Goal: Task Accomplishment & Management: Manage account settings

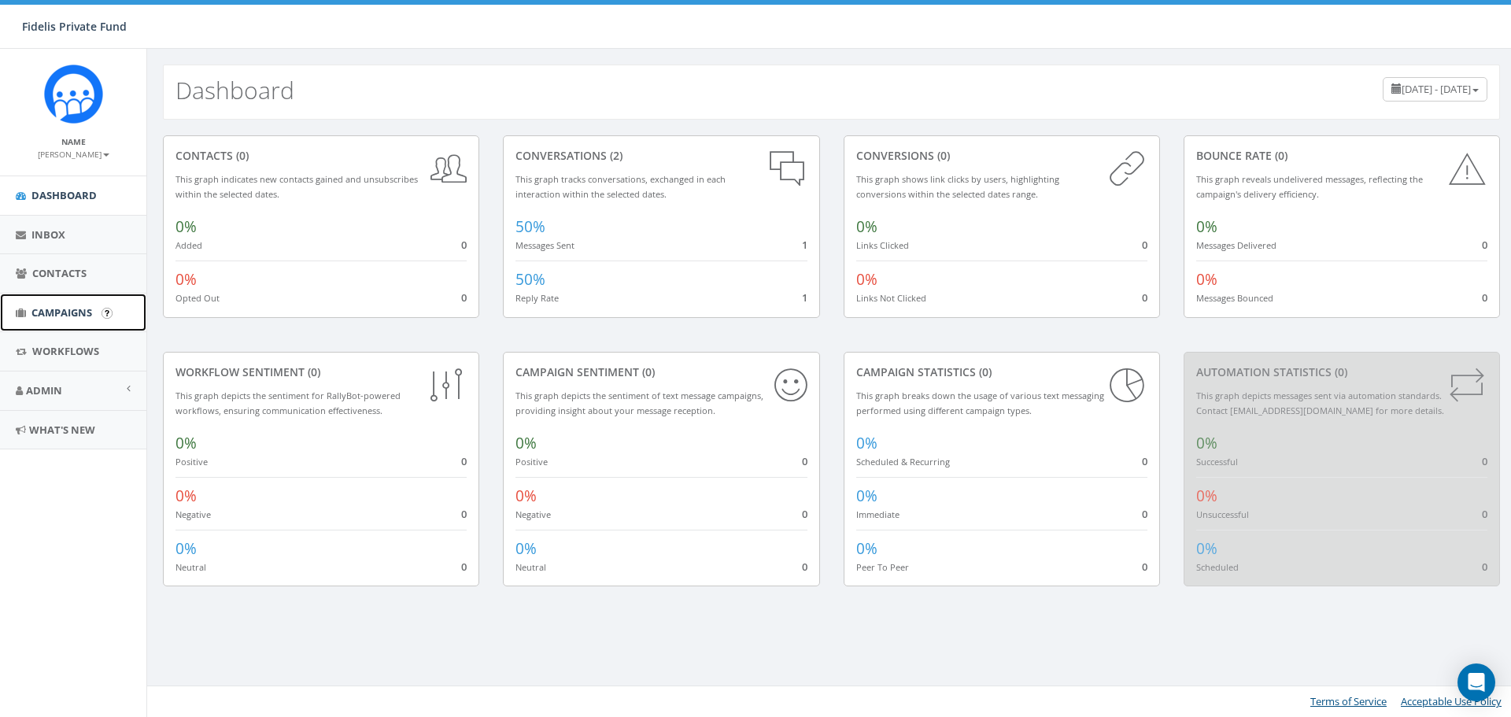
click at [73, 309] on span "Campaigns" at bounding box center [61, 312] width 61 height 14
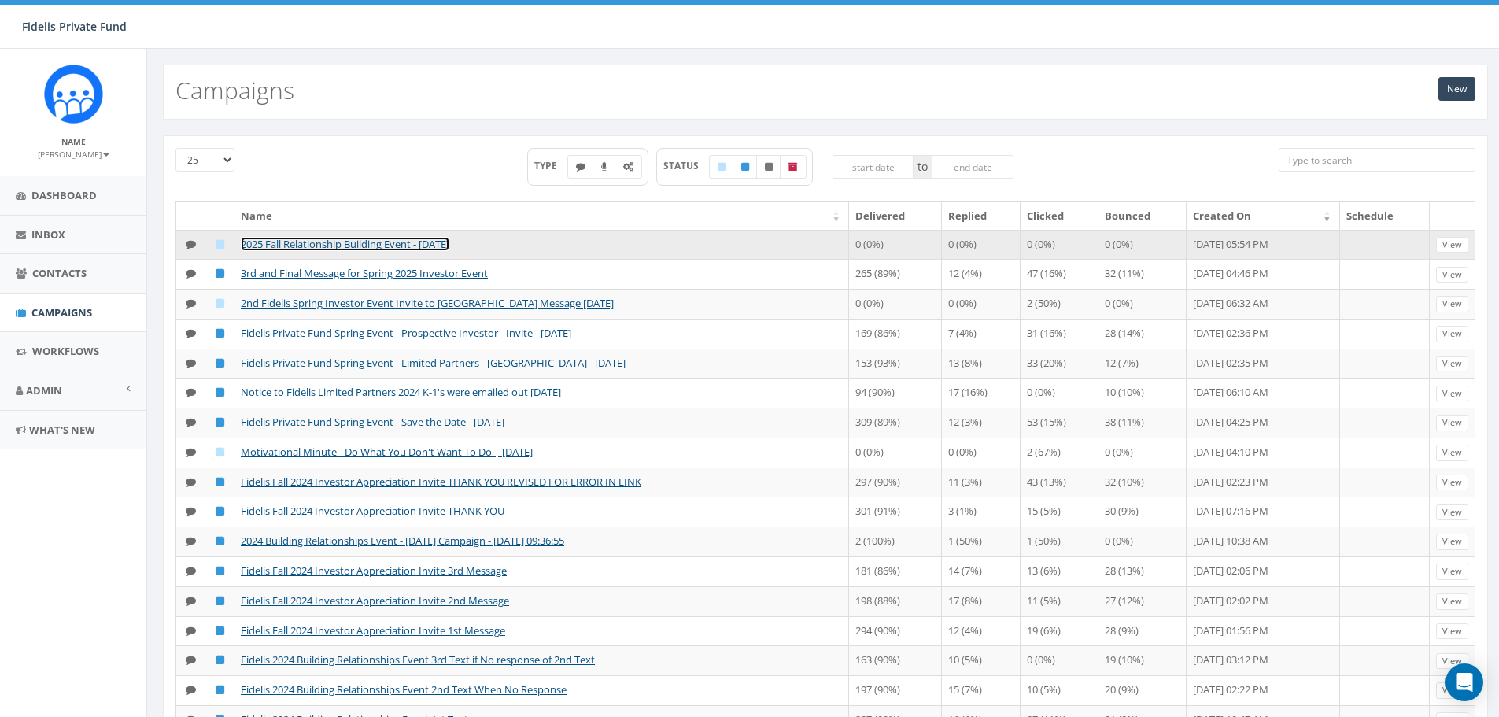
click at [428, 242] on link "2025 Fall Relationship Building Event - 11/5/25" at bounding box center [345, 244] width 209 height 14
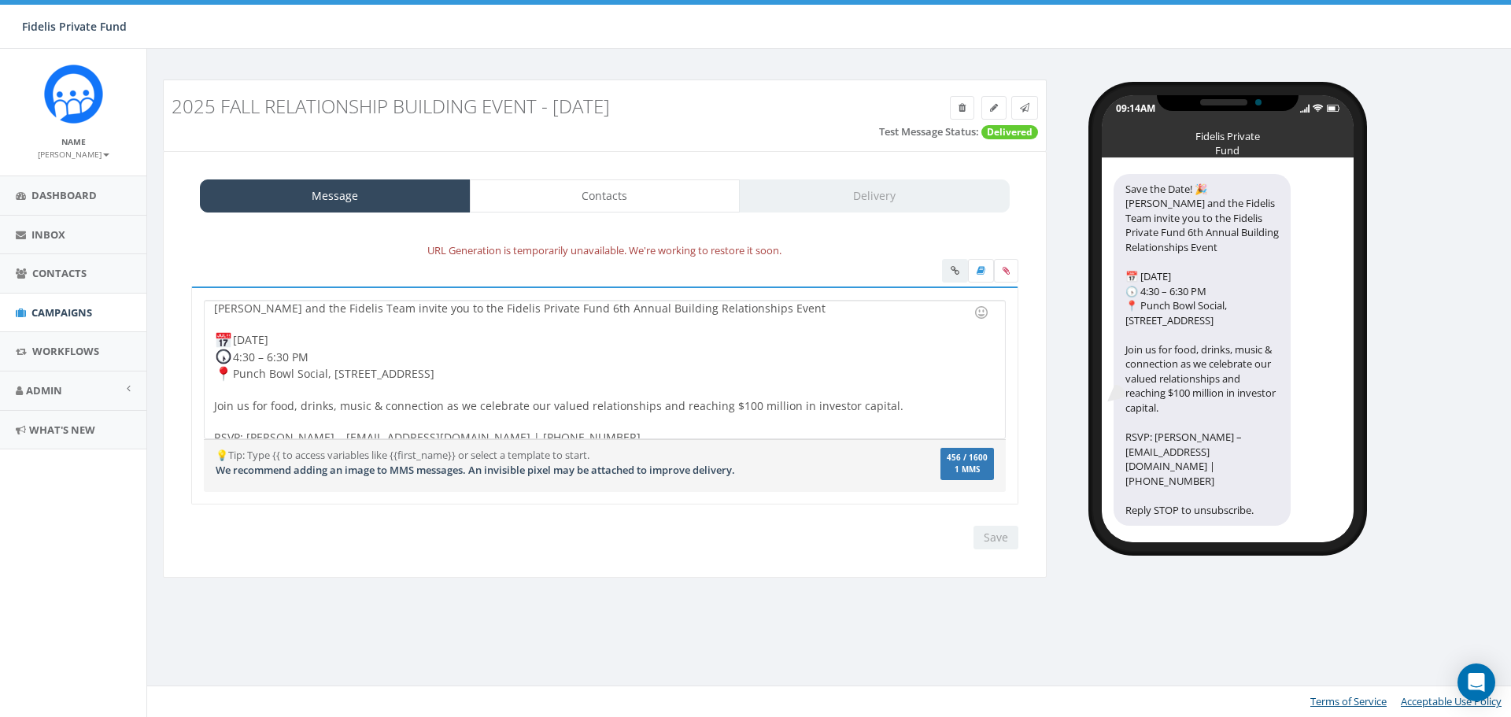
scroll to position [33, 0]
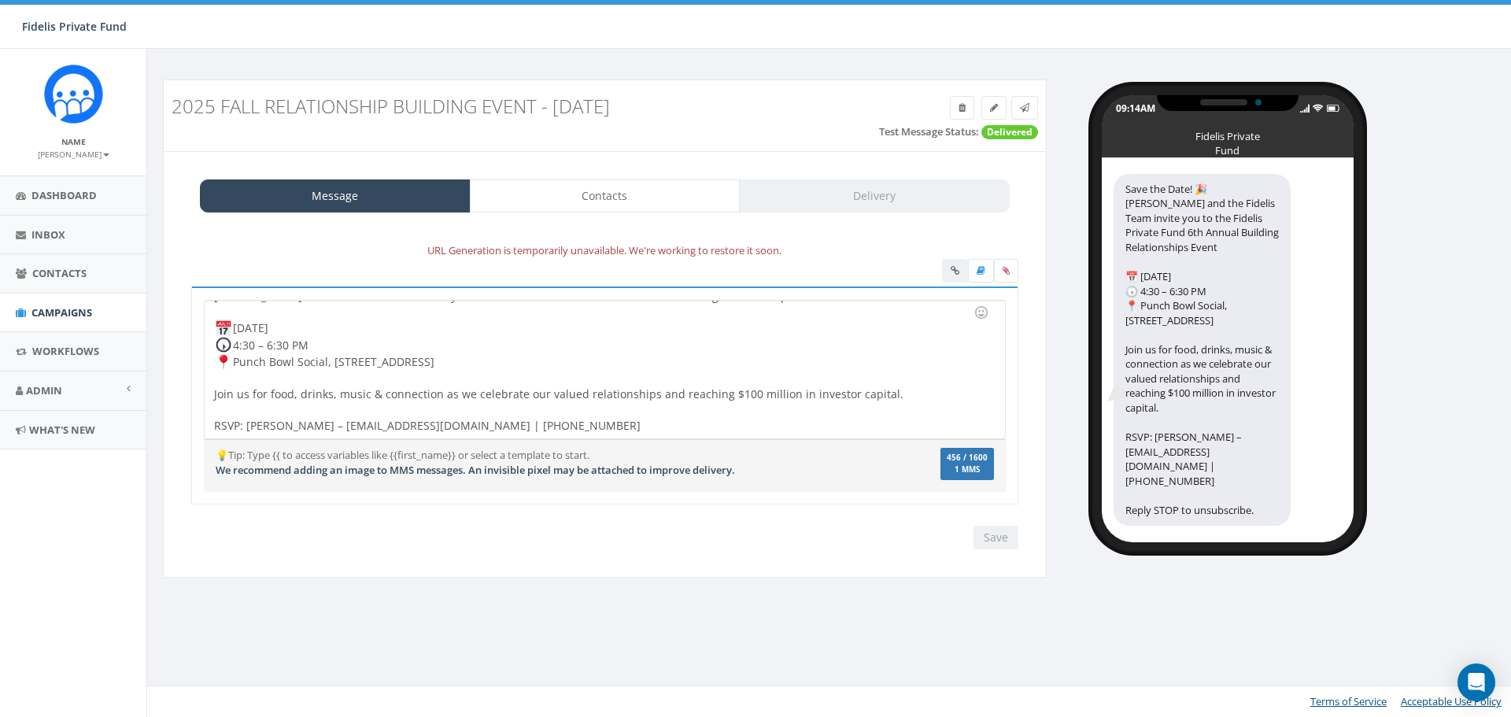
click at [959, 269] on div at bounding box center [980, 273] width 76 height 28
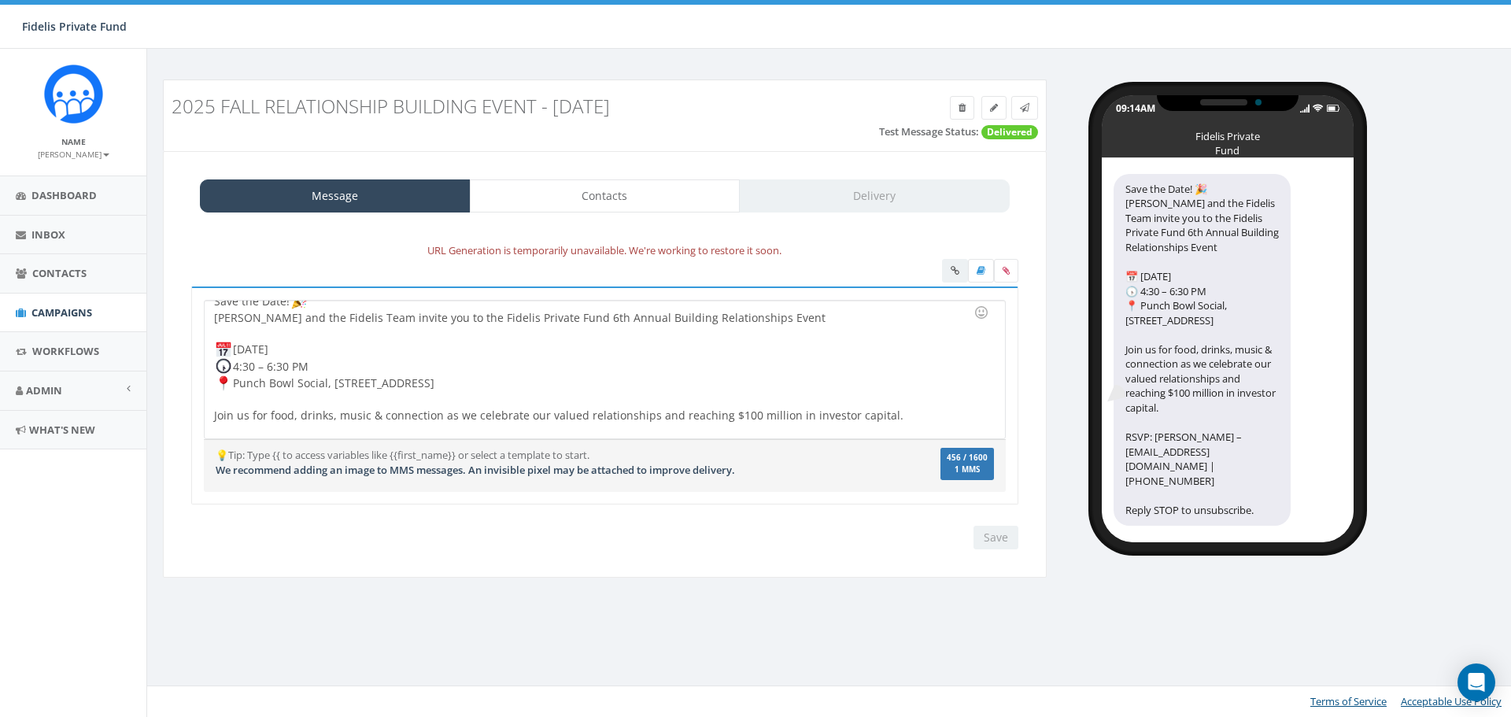
scroll to position [0, 0]
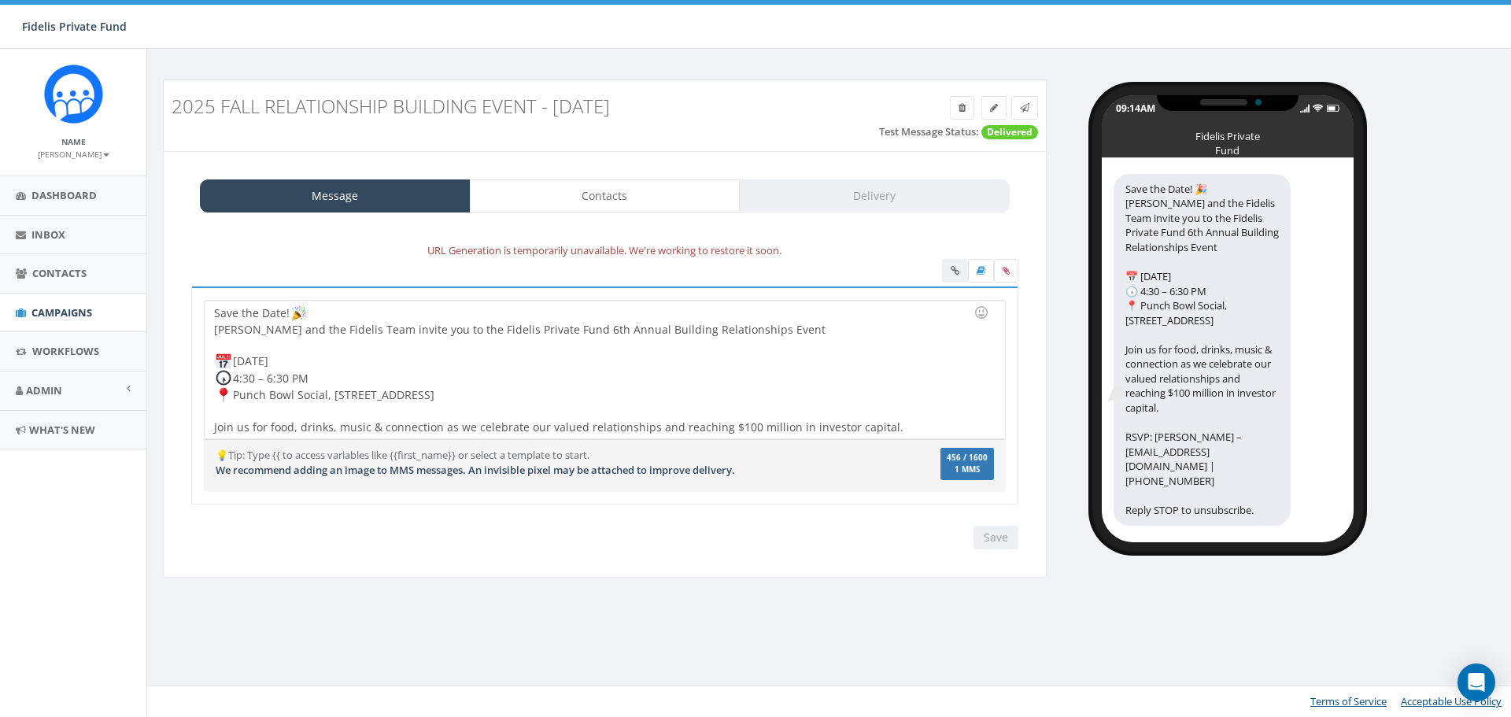
click at [820, 327] on div "Save the Date! John Lloyd and the Fidelis Team invite you to the Fidelis Privat…" at bounding box center [605, 370] width 800 height 138
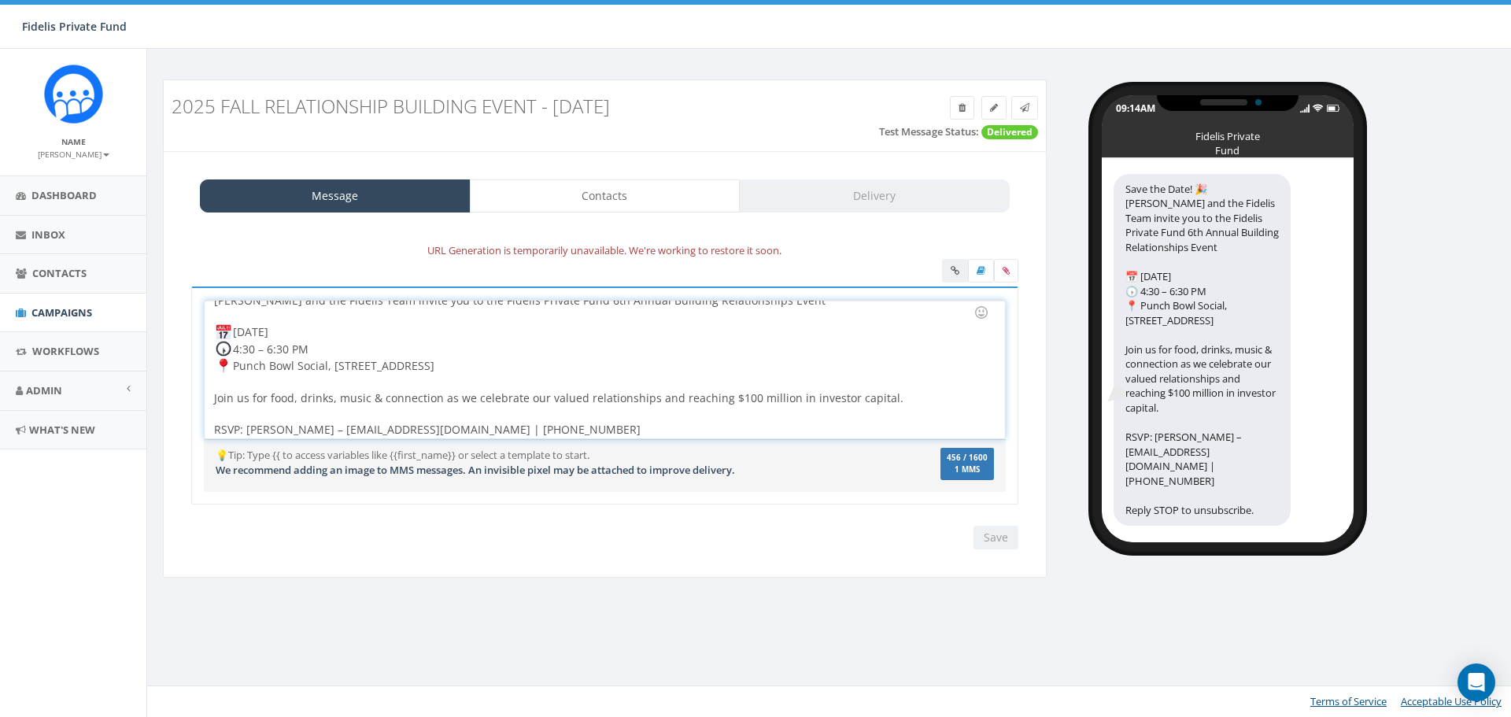
scroll to position [33, 0]
click at [890, 397] on div "Save the Date! John Lloyd and the Fidelis Team invite you to the Fidelis Privat…" at bounding box center [605, 370] width 800 height 138
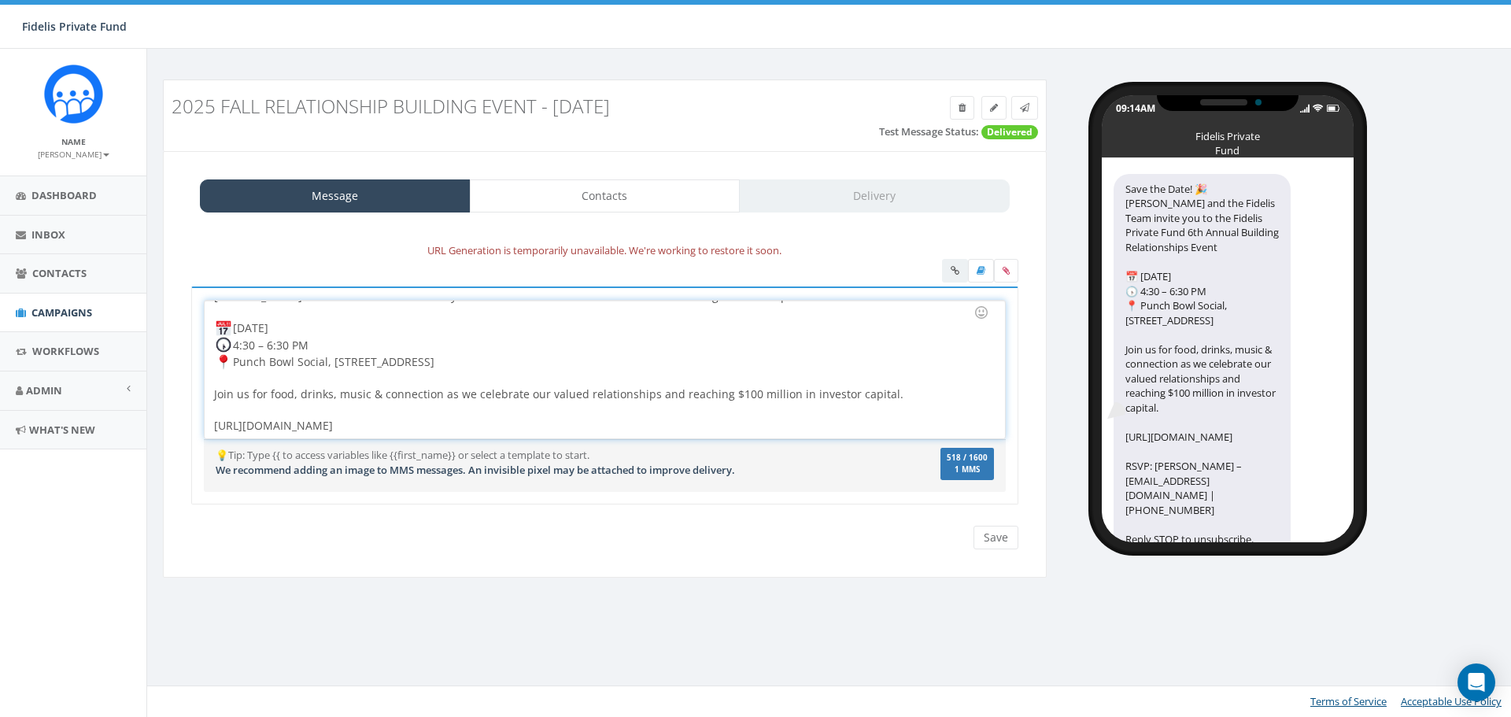
scroll to position [65, 0]
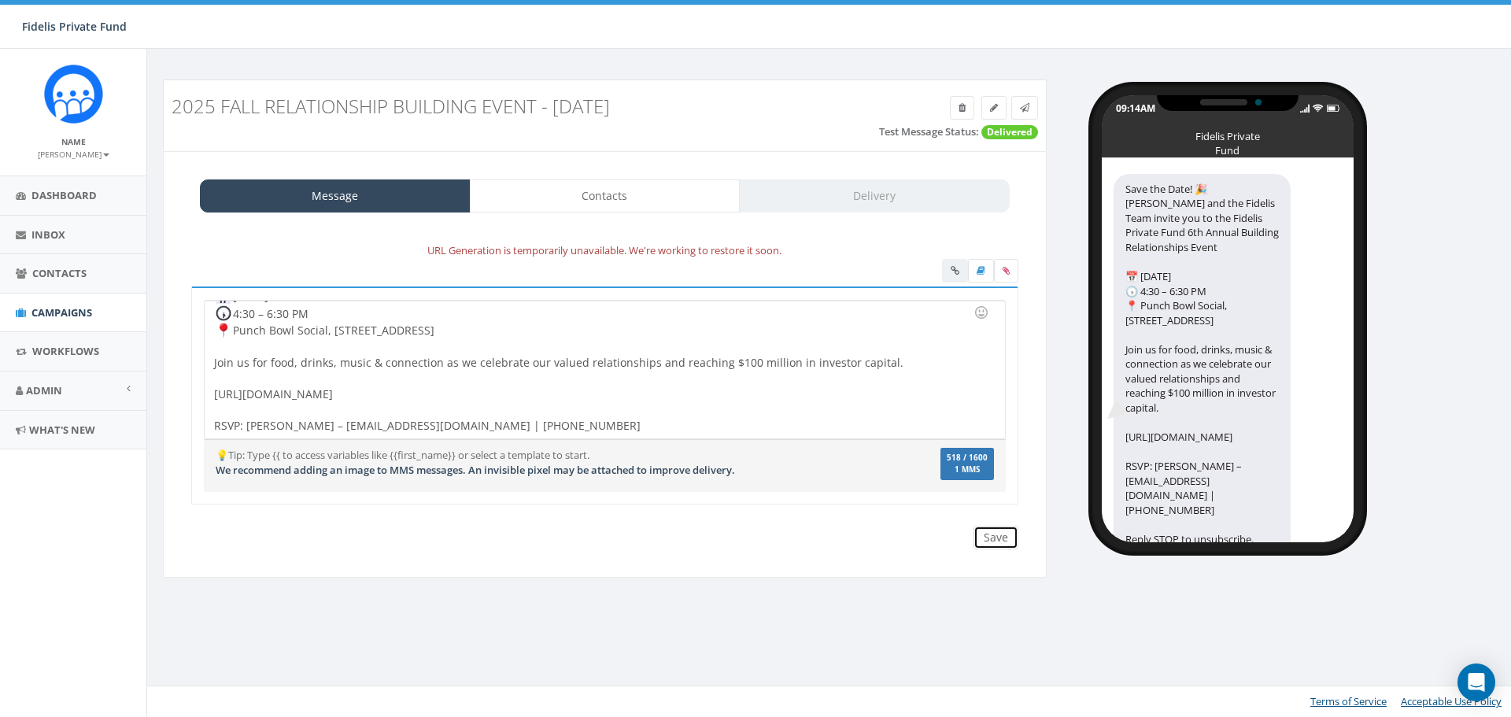
click at [985, 529] on input "Save" at bounding box center [996, 538] width 45 height 24
click at [61, 356] on span "Workflows" at bounding box center [65, 351] width 67 height 14
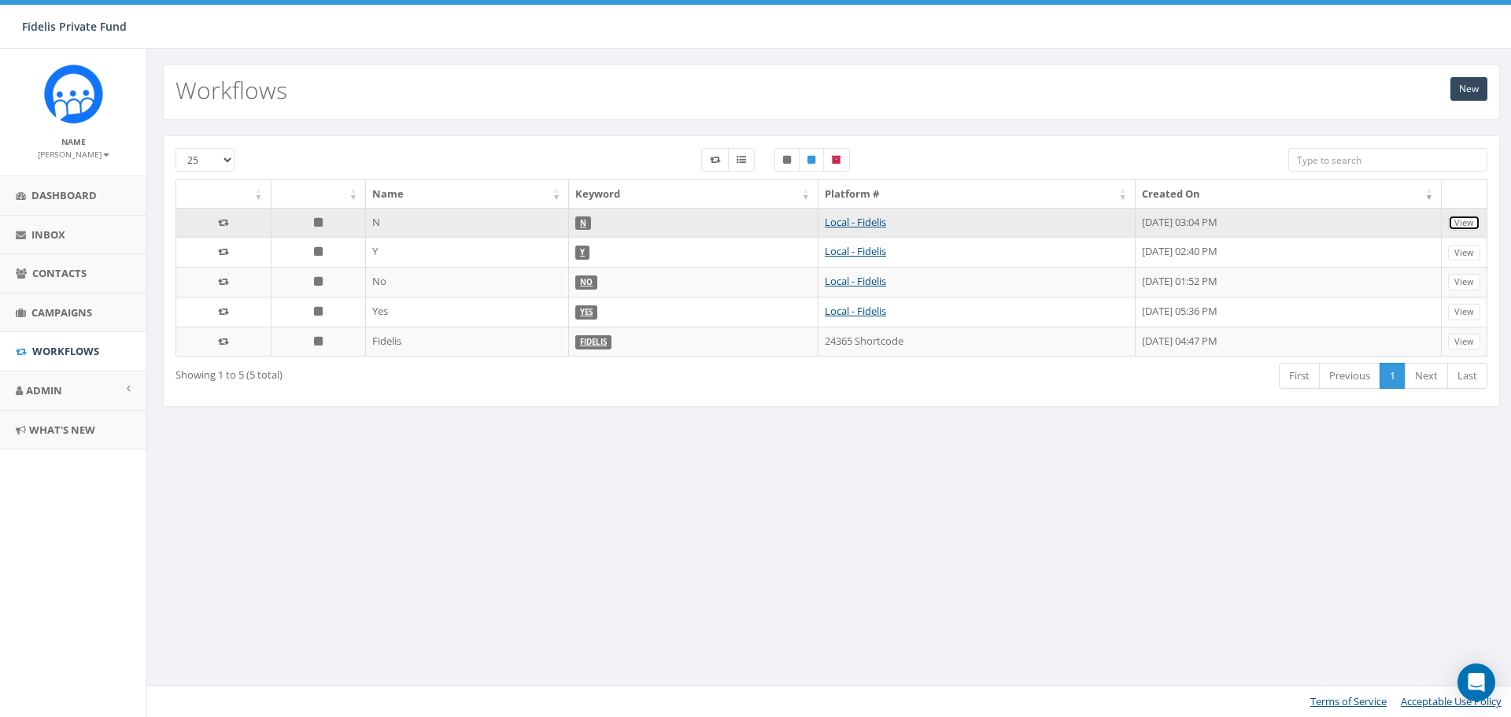
click at [1461, 226] on link "View" at bounding box center [1464, 223] width 32 height 17
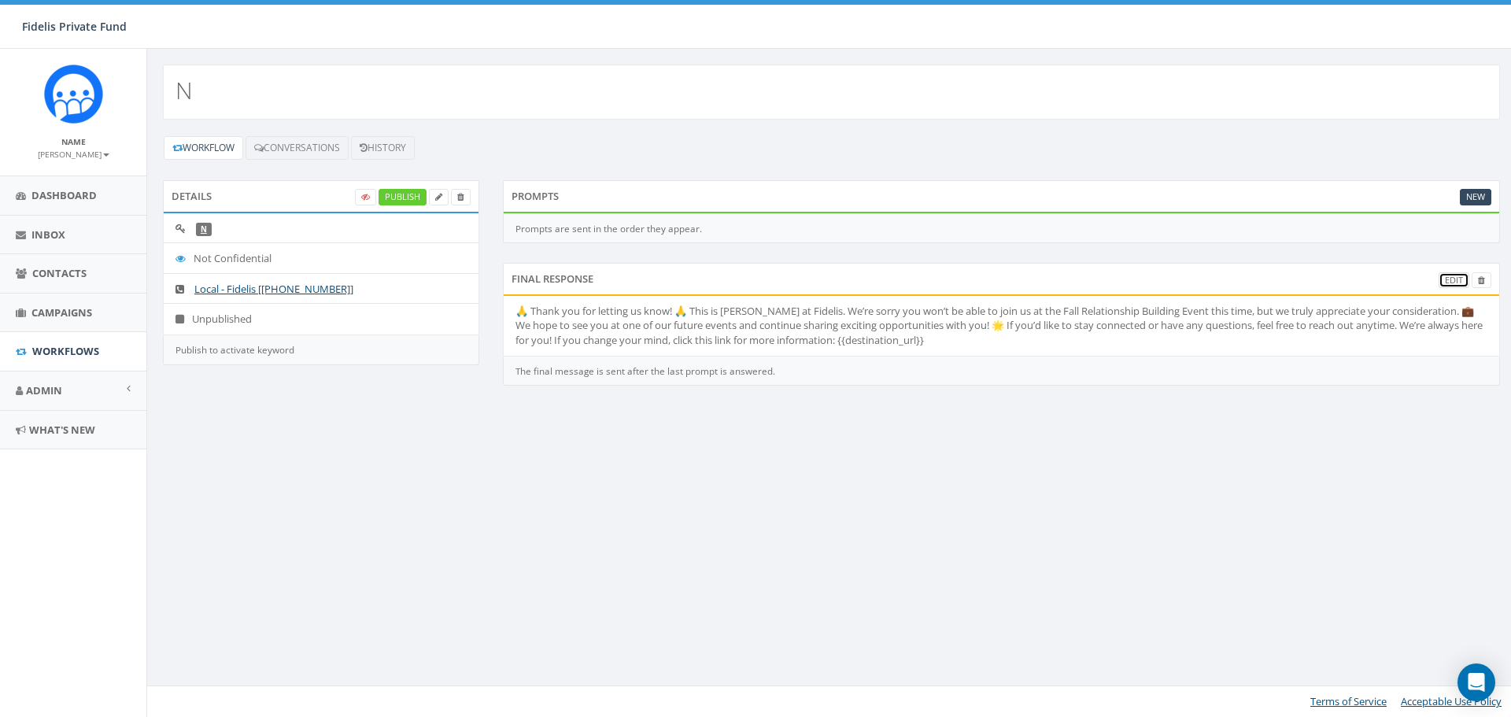
click at [1461, 285] on link "Edit" at bounding box center [1454, 280] width 31 height 17
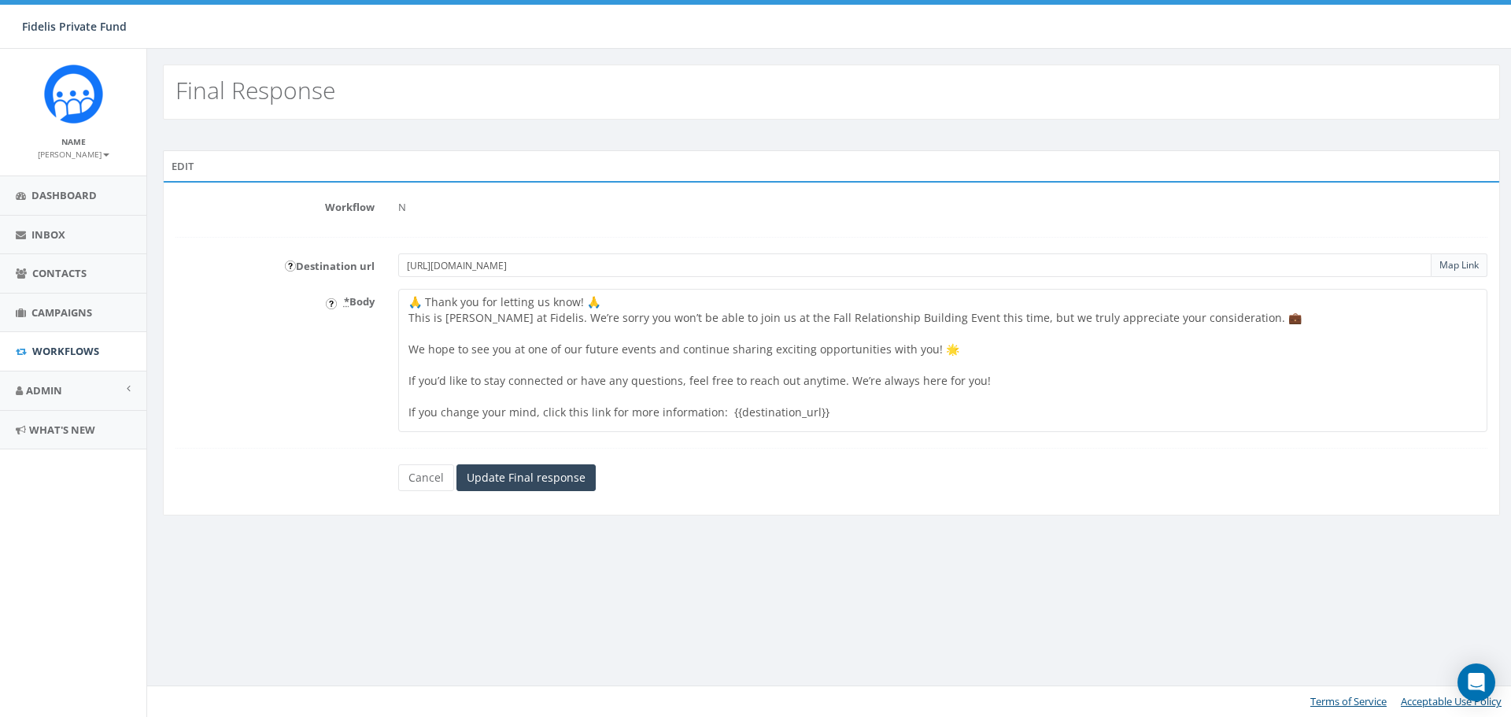
drag, startPoint x: 700, startPoint y: 270, endPoint x: 243, endPoint y: 267, distance: 456.5
click at [253, 268] on div "Destination url https://www.fidelispf.com/building-relationships-event-2025/ Ma…" at bounding box center [832, 265] width 1336 height 24
paste input "https://www.fidelispf.com/building-relationships-event-2025/"
type input "https://www.fidelispf.com/building-relationships-event-2025/"
click at [1458, 269] on link "Map Link" at bounding box center [1458, 264] width 39 height 13
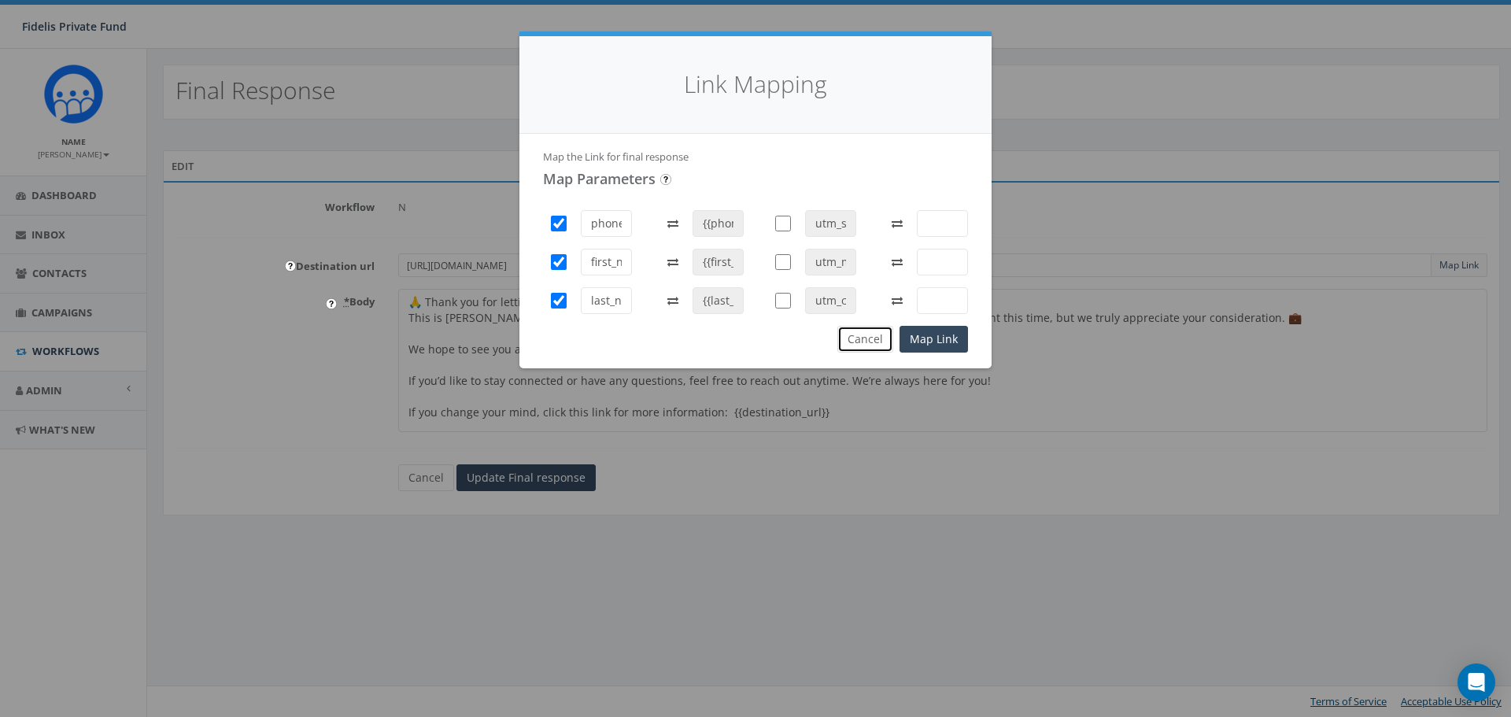
click at [874, 338] on button "Cancel" at bounding box center [865, 339] width 56 height 27
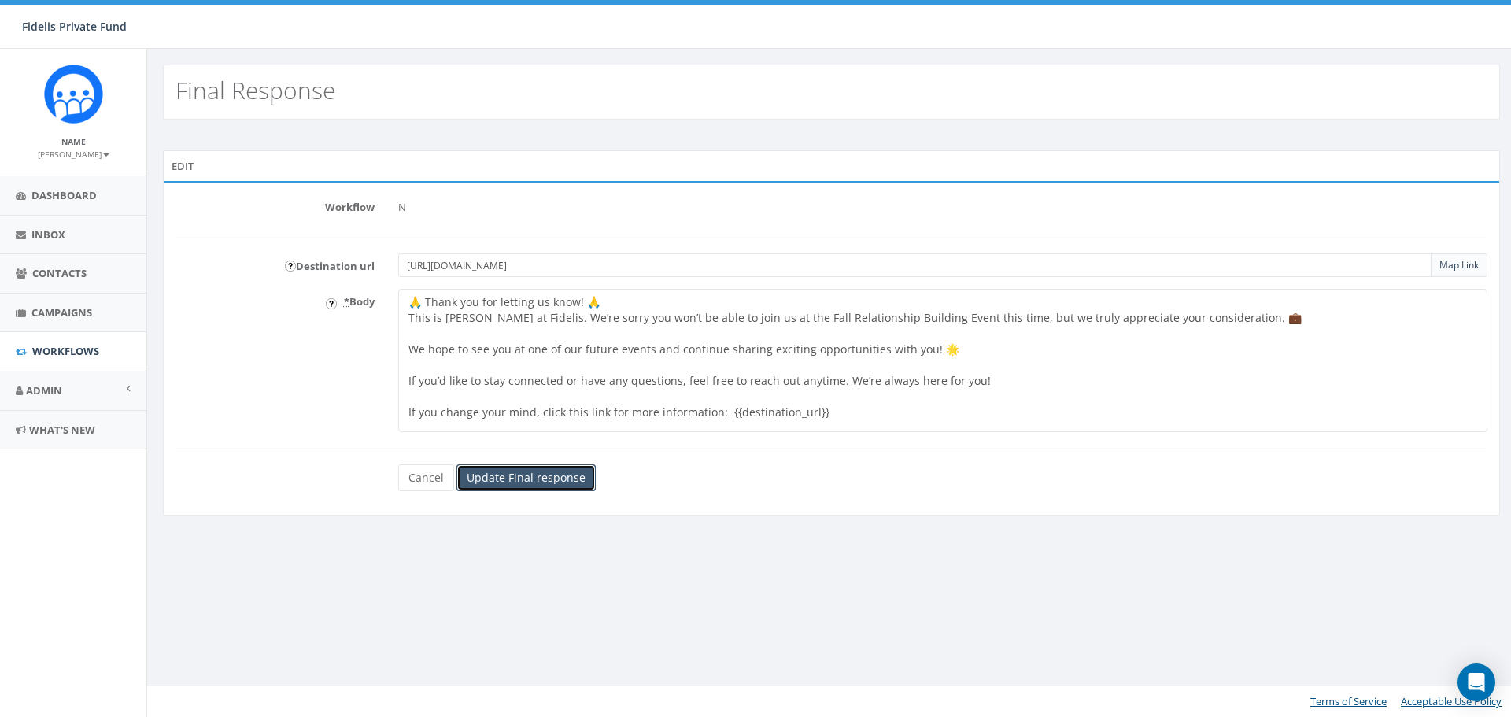
click at [546, 478] on input "Update Final response" at bounding box center [525, 477] width 139 height 27
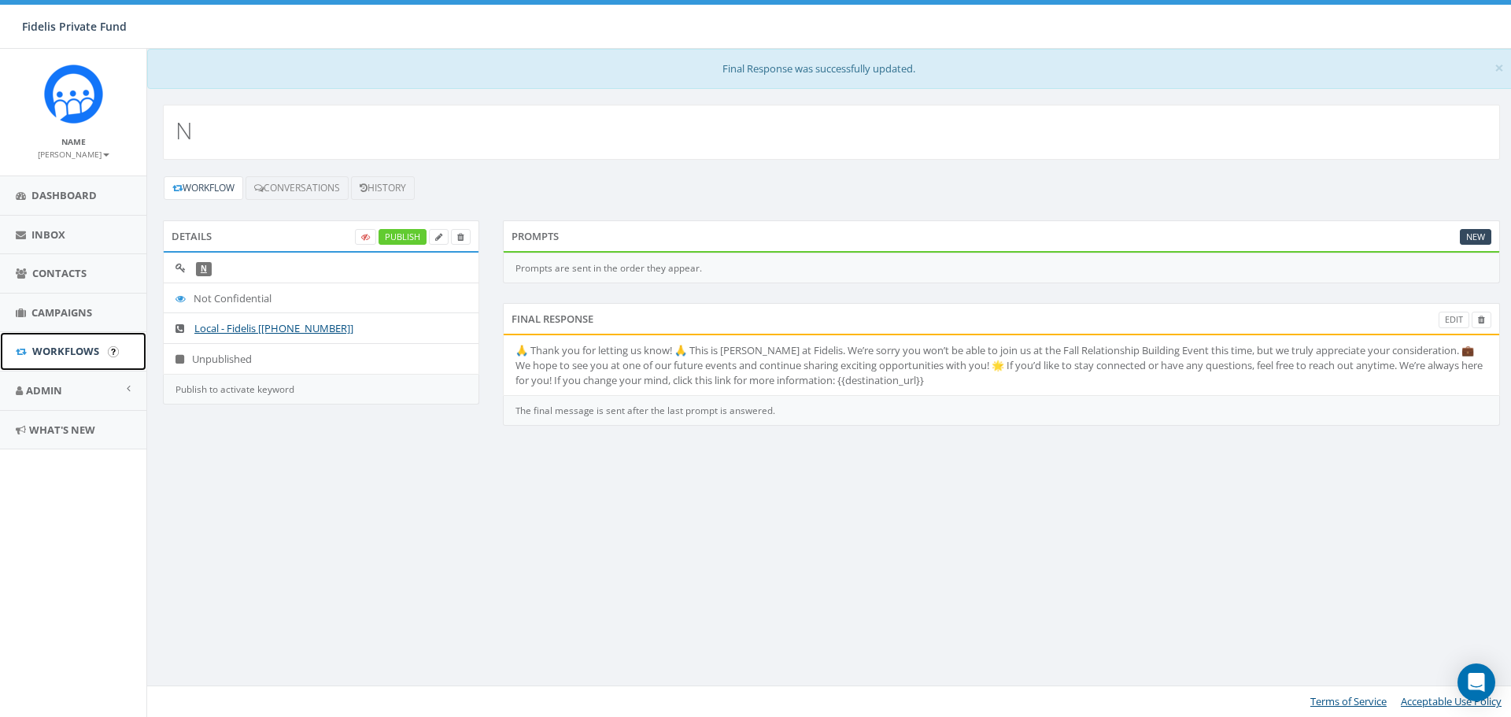
click at [72, 353] on span "Workflows" at bounding box center [65, 351] width 67 height 14
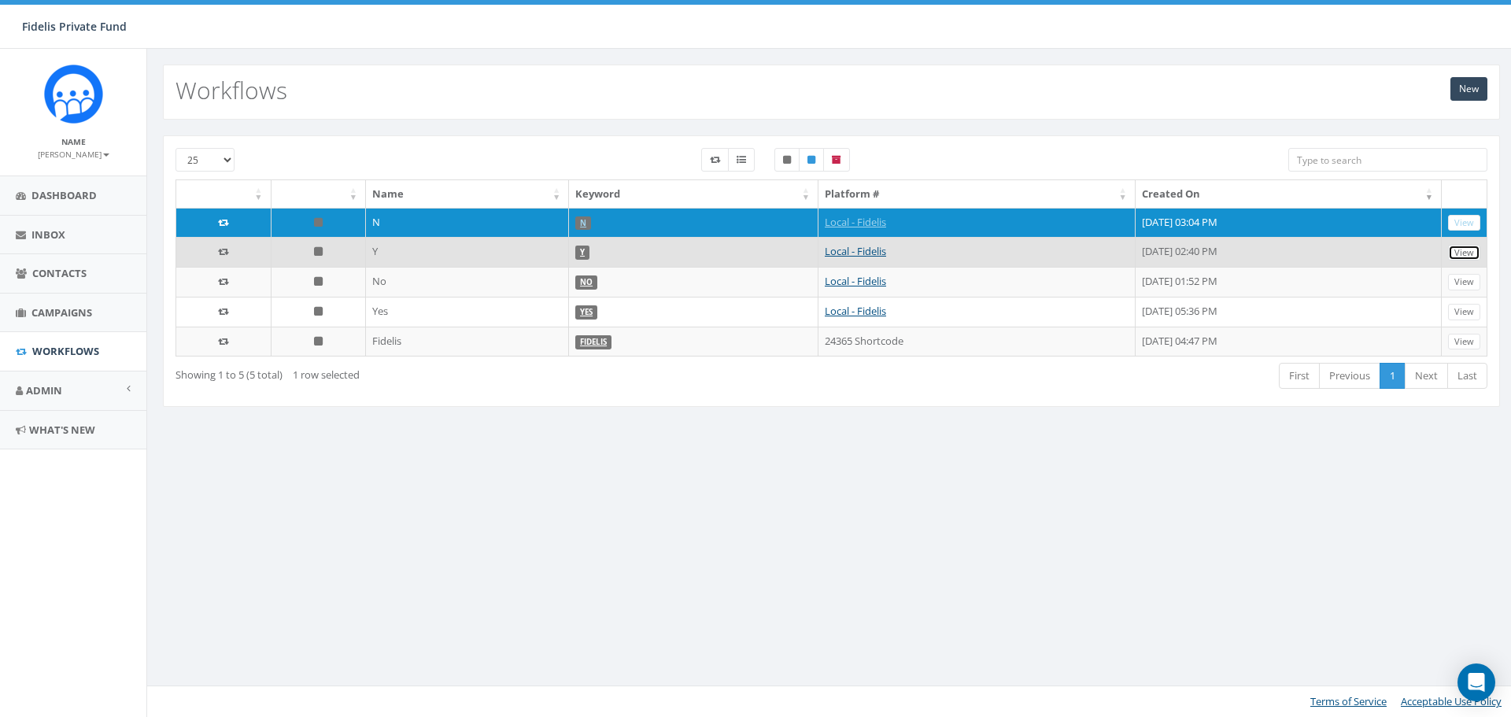
click at [1461, 257] on link "View" at bounding box center [1464, 253] width 32 height 17
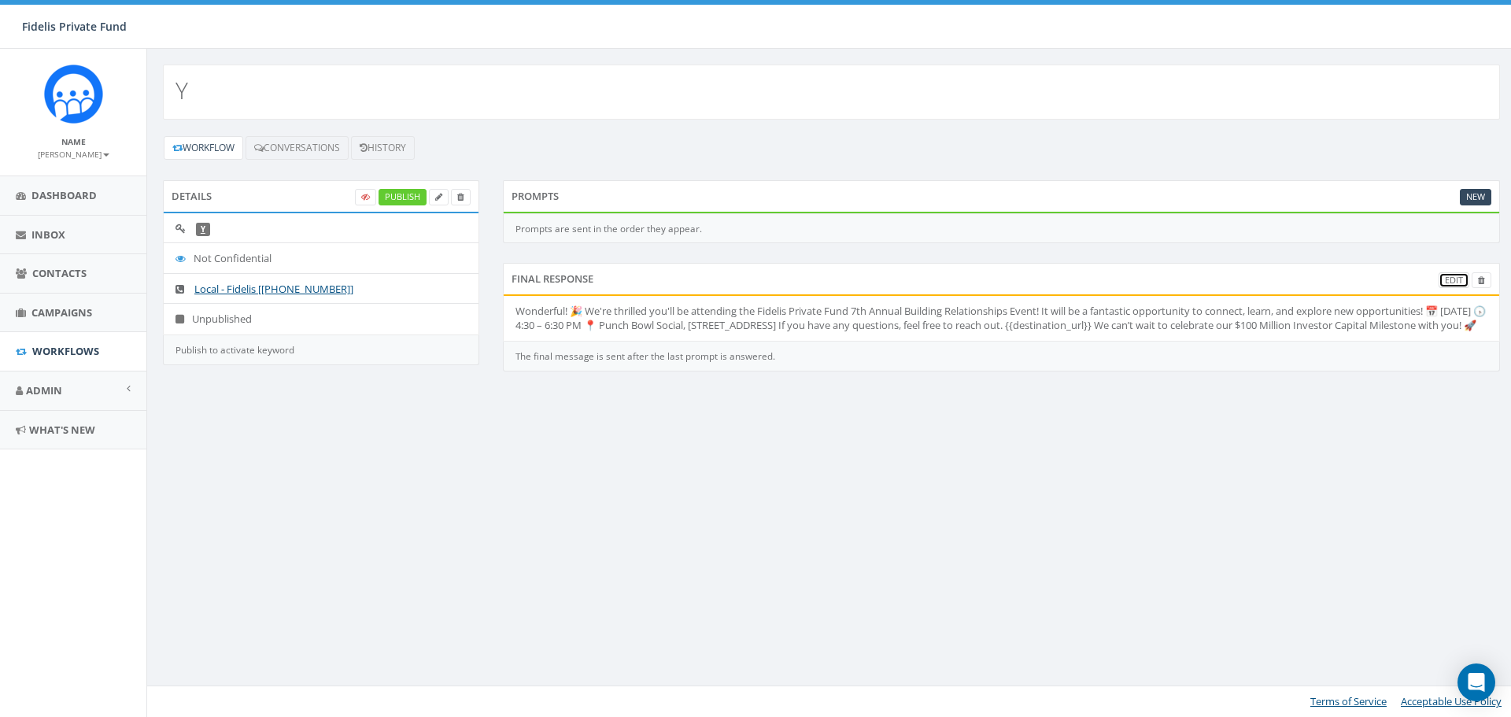
click at [1449, 286] on link "Edit" at bounding box center [1454, 280] width 31 height 17
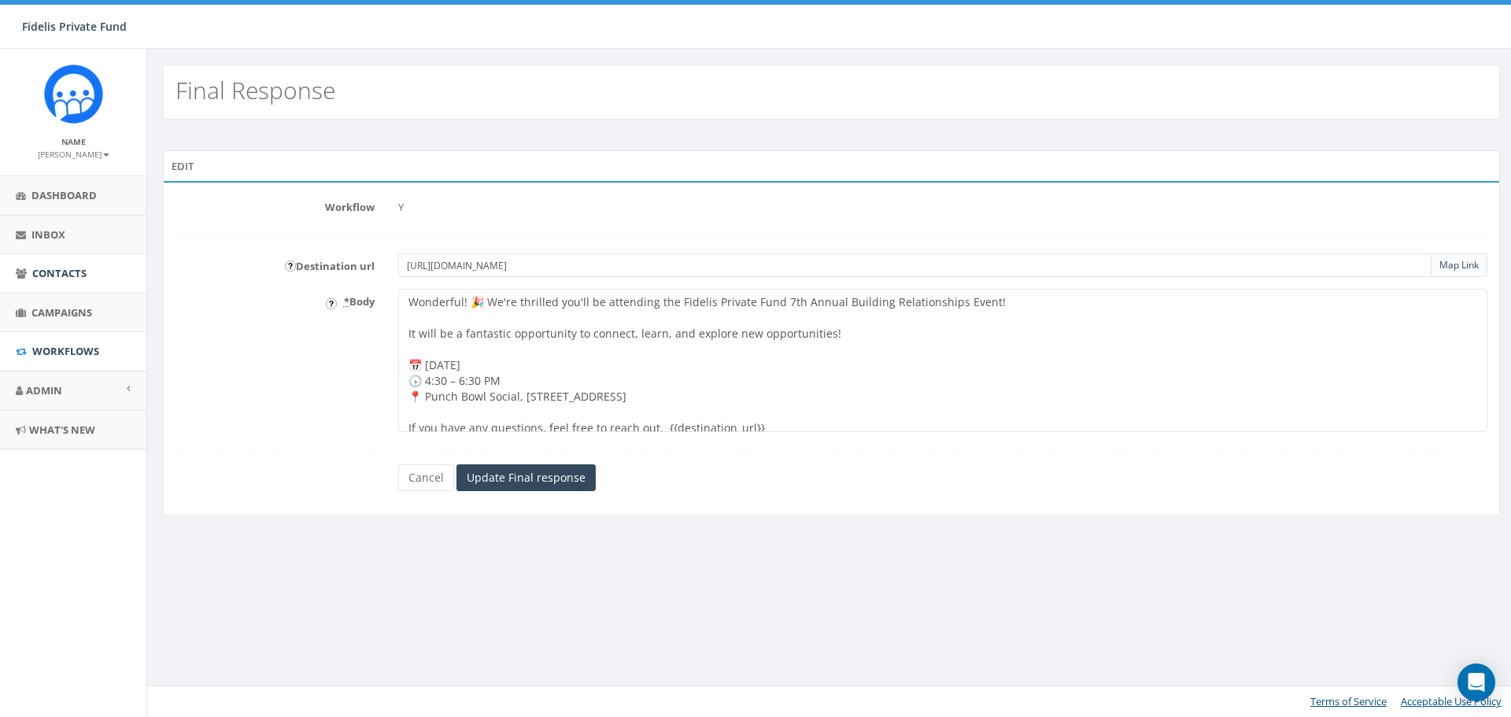
drag, startPoint x: 726, startPoint y: 269, endPoint x: 127, endPoint y: 275, distance: 598.9
click at [171, 273] on div "Destination url [URL][DOMAIN_NAME] Map Link" at bounding box center [832, 265] width 1336 height 24
paste input "https://www.fidelispf.com/building-relationships-event-2025/"
type input "https://www.fidelispf.com/building-relationships-event-2025/"
click at [551, 490] on input "Update Final response" at bounding box center [525, 477] width 139 height 27
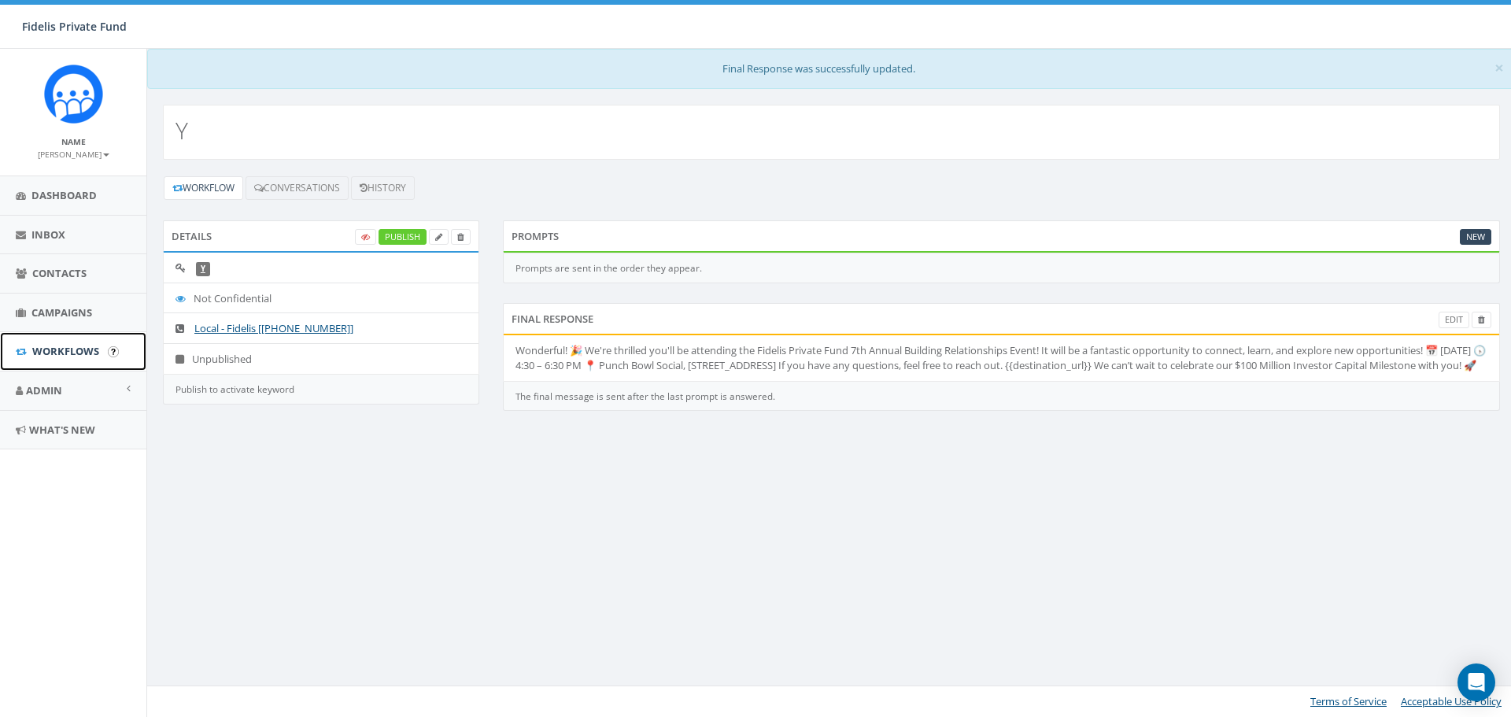
click at [72, 353] on span "Workflows" at bounding box center [65, 351] width 67 height 14
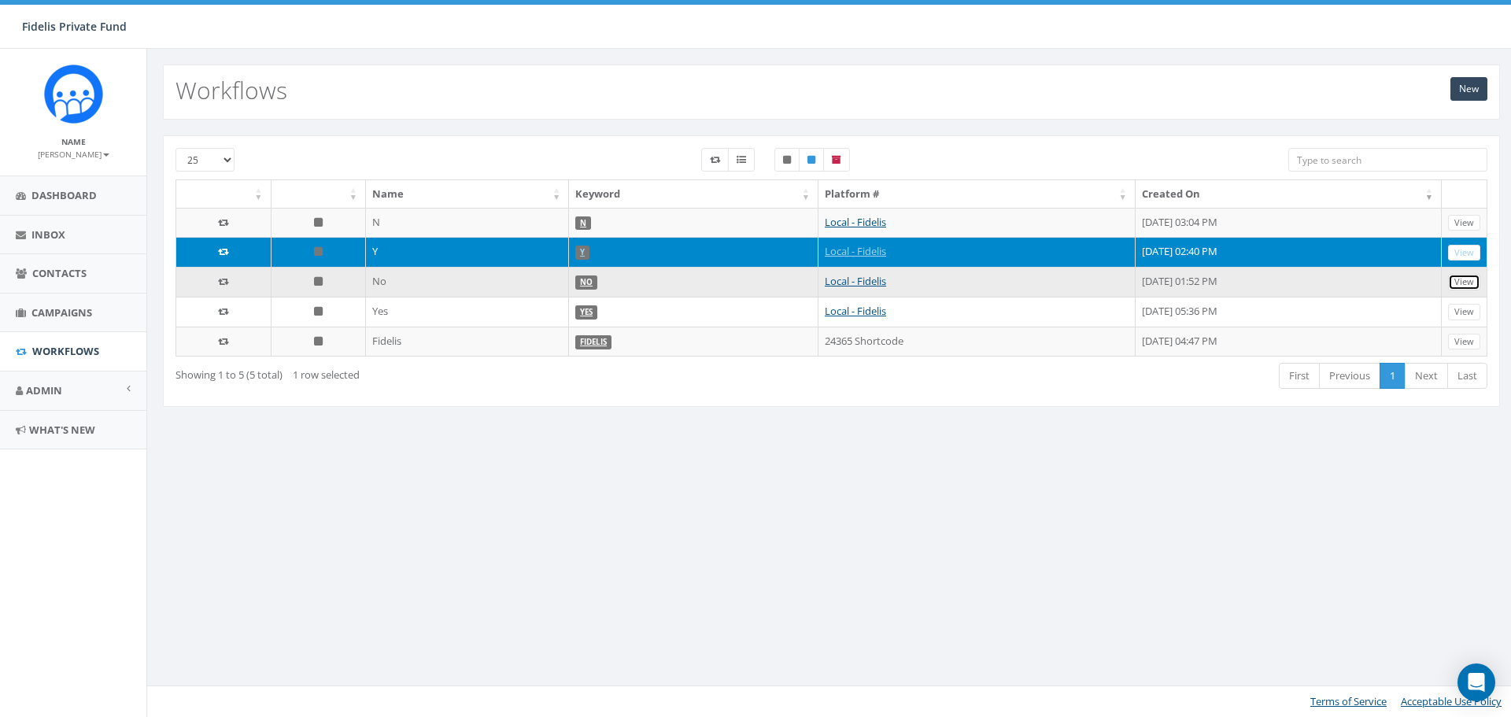
click at [1466, 283] on link "View" at bounding box center [1464, 282] width 32 height 17
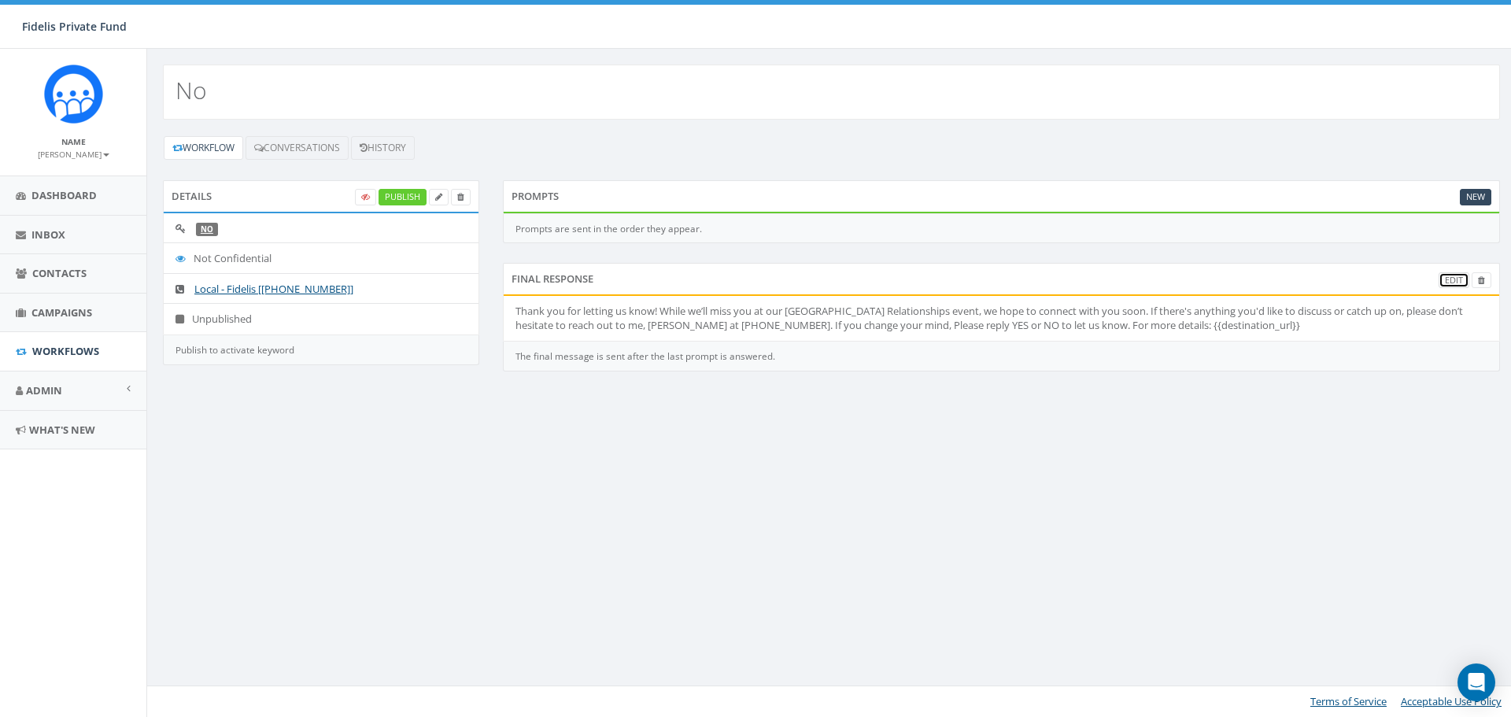
click at [1449, 279] on link "Edit" at bounding box center [1454, 280] width 31 height 17
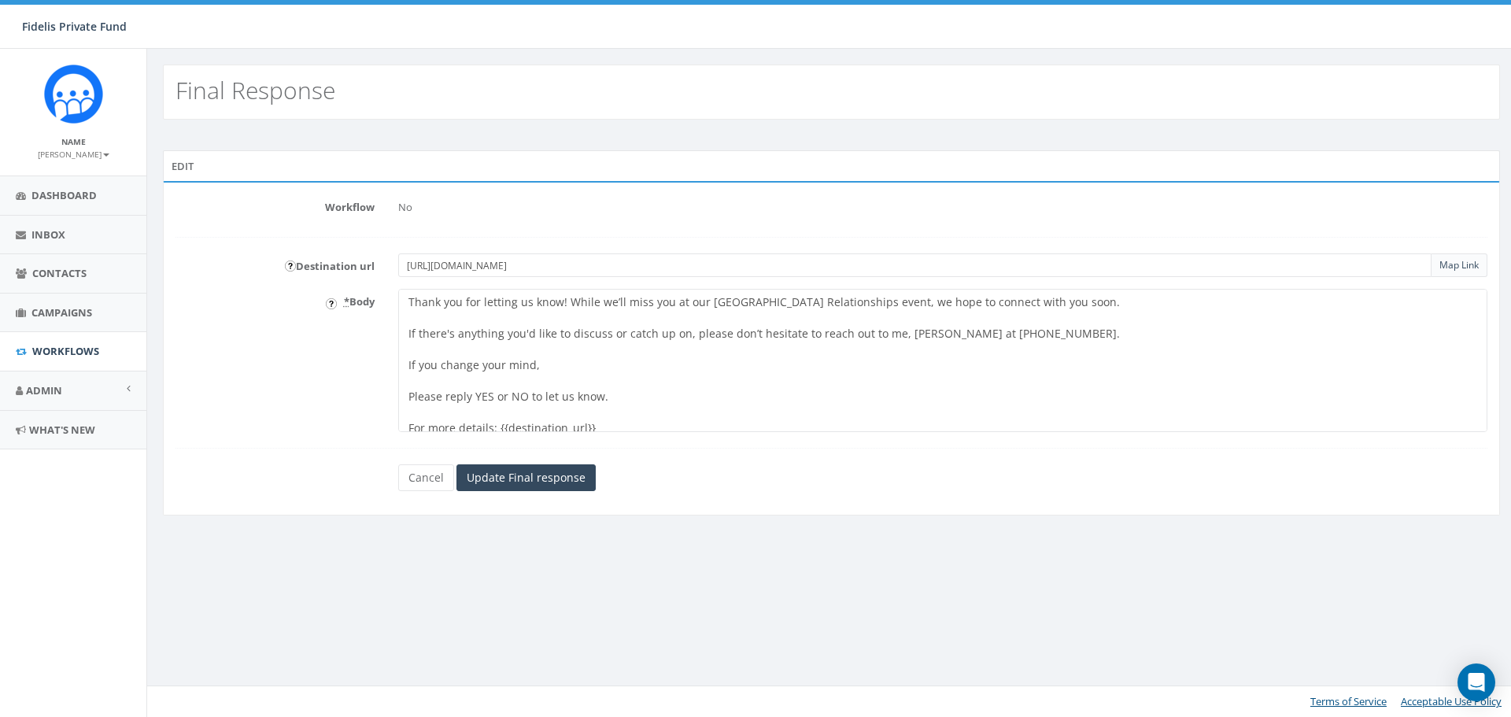
drag, startPoint x: 701, startPoint y: 266, endPoint x: 211, endPoint y: 274, distance: 490.4
click at [221, 272] on div "Destination url [URL][DOMAIN_NAME] Map Link" at bounding box center [832, 265] width 1336 height 24
paste input "[URL][DOMAIN_NAME]"
type input "[URL][DOMAIN_NAME]"
click at [509, 476] on input "Update Final response" at bounding box center [525, 477] width 139 height 27
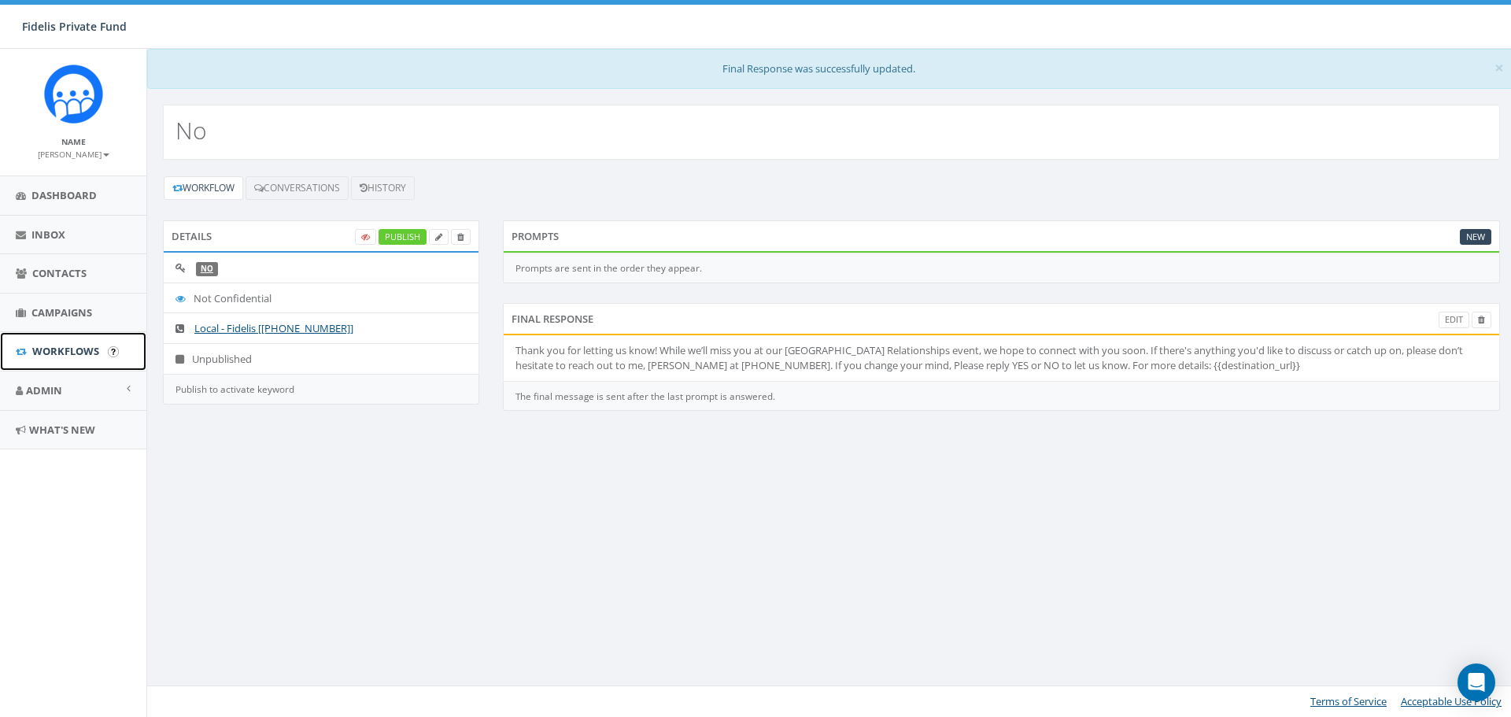
click at [71, 357] on span "Workflows" at bounding box center [65, 351] width 67 height 14
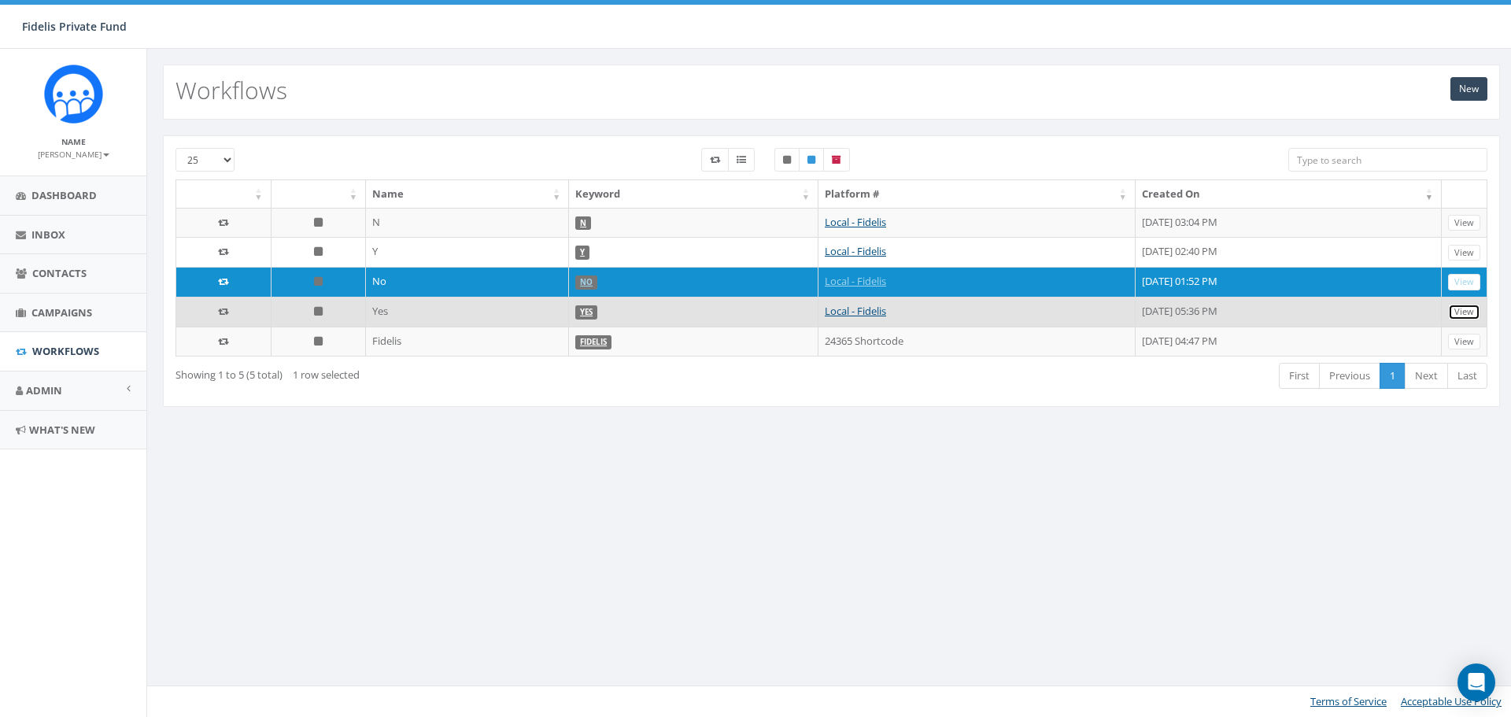
click at [1465, 316] on link "View" at bounding box center [1464, 312] width 32 height 17
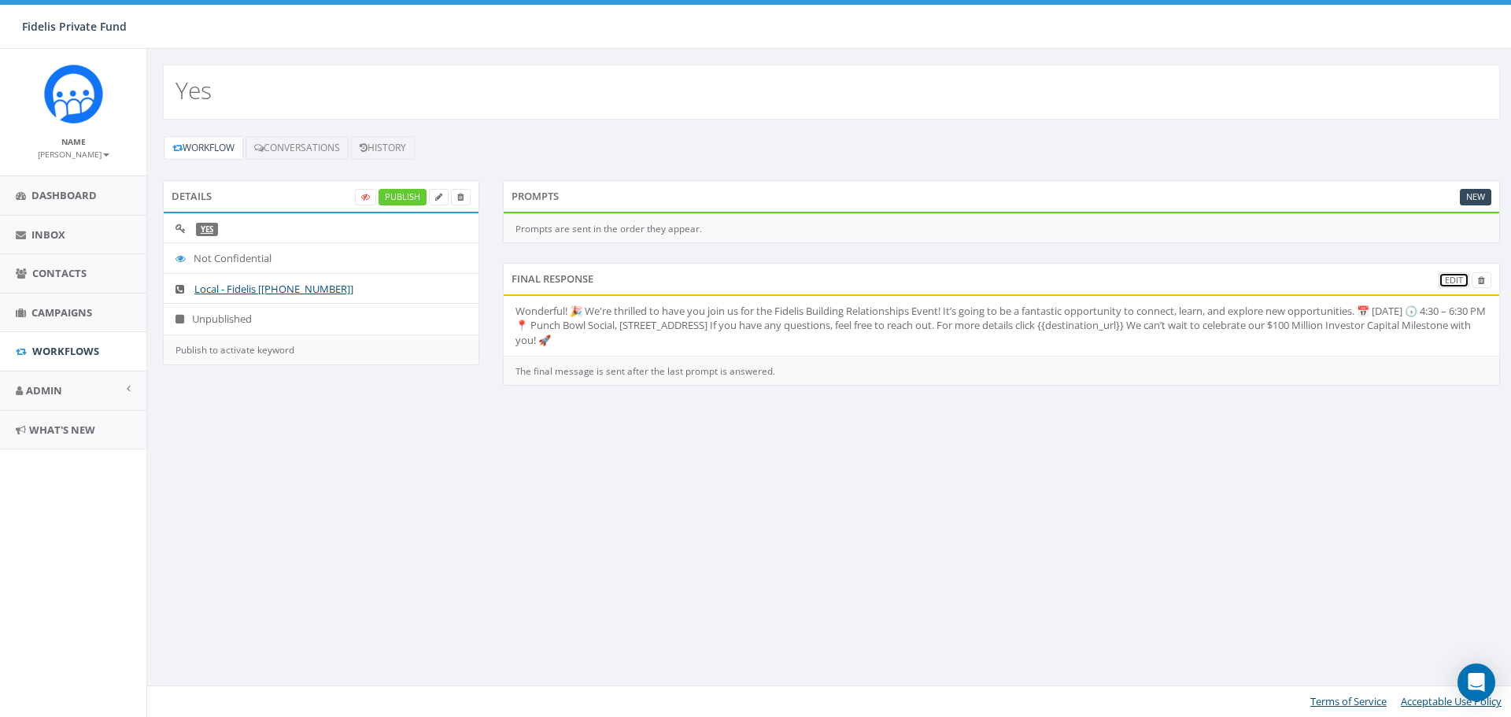
drag, startPoint x: 1446, startPoint y: 279, endPoint x: 1436, endPoint y: 280, distance: 9.5
click at [1446, 279] on link "Edit" at bounding box center [1454, 280] width 31 height 17
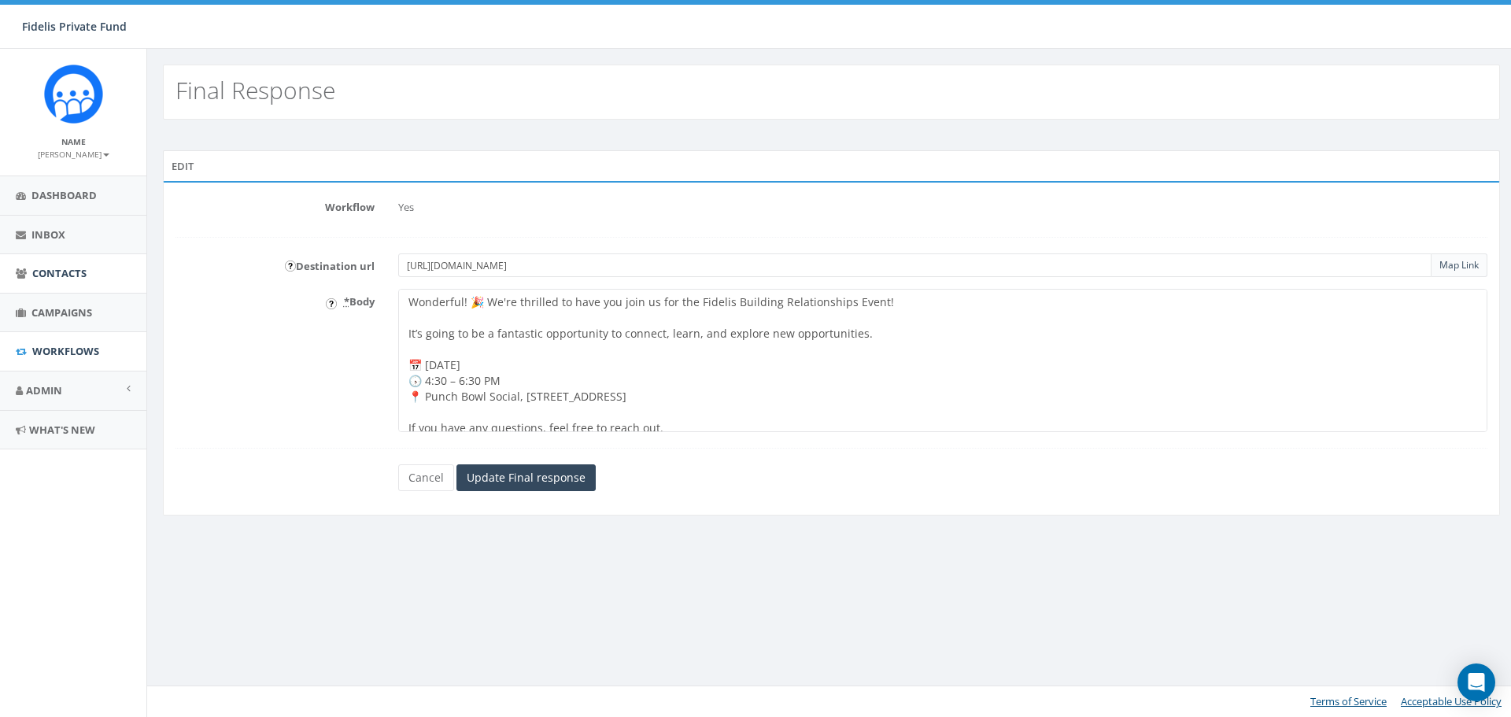
drag, startPoint x: 651, startPoint y: 270, endPoint x: 129, endPoint y: 280, distance: 521.9
click at [144, 279] on body "Fidelis Private Fund Fidelis Private Fund Profile Sign Out 0.00 % of Available …" at bounding box center [755, 358] width 1511 height 717
paste input "https://www.fidelispf.com/building-relationships-event-2025/"
type input "https://www.fidelispf.com/building-relationships-event-2025/"
click at [555, 473] on input "Update Final response" at bounding box center [525, 477] width 139 height 27
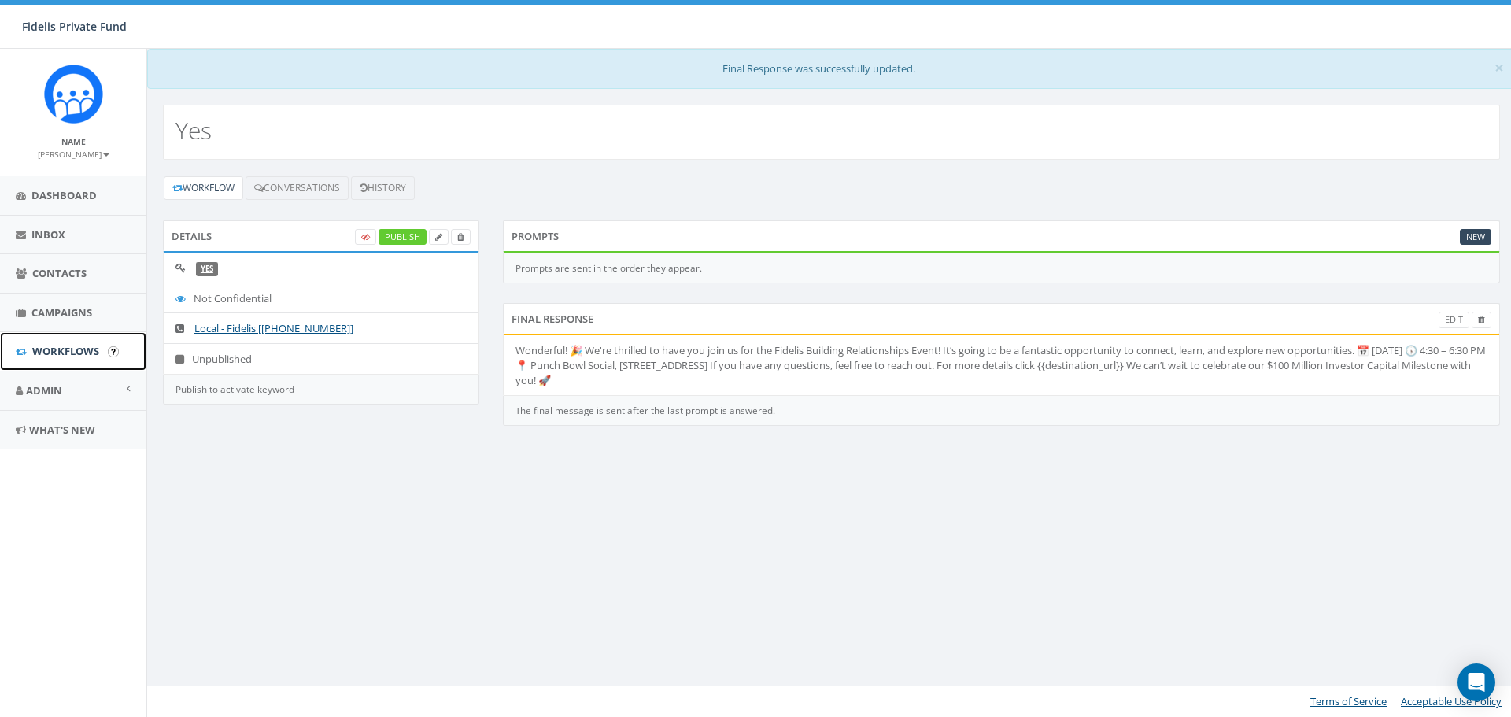
click at [74, 351] on span "Workflows" at bounding box center [65, 351] width 67 height 14
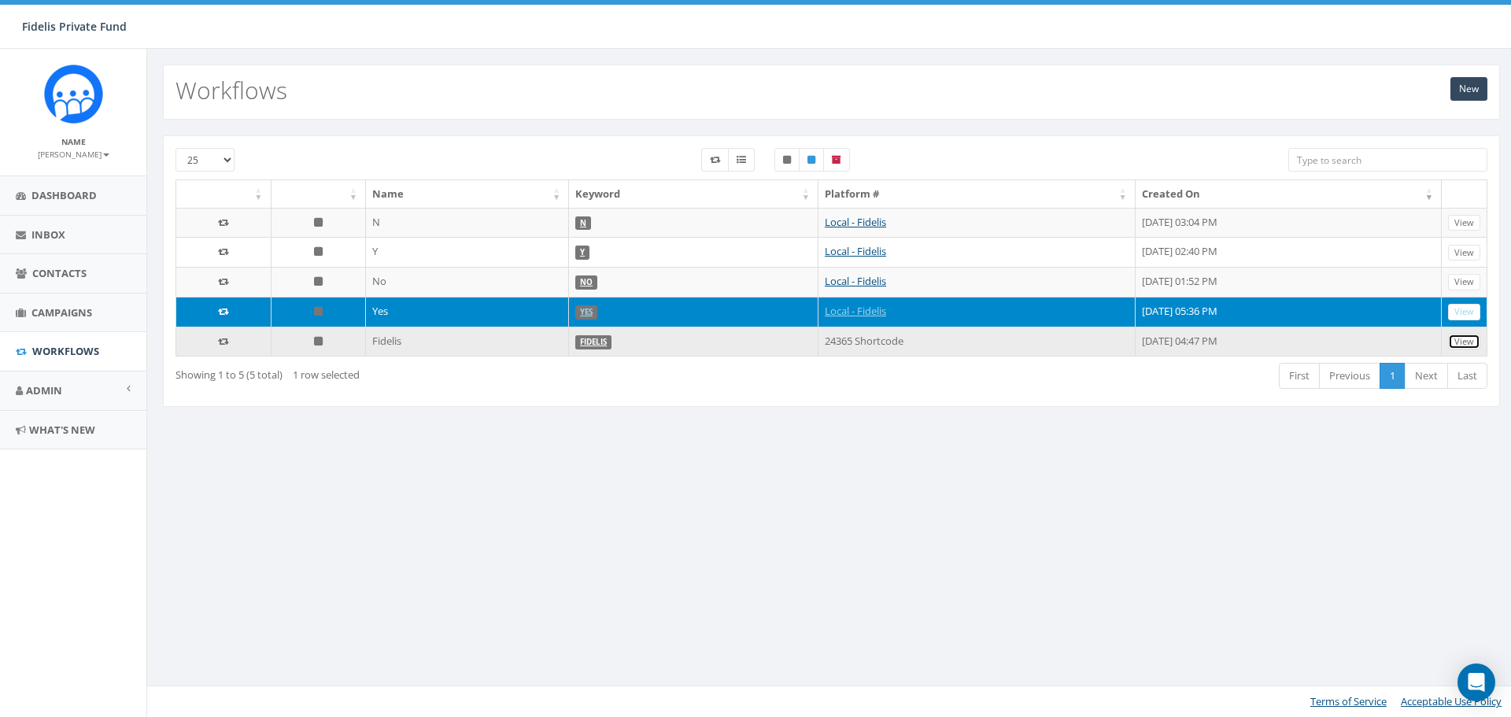
click at [1466, 342] on link "View" at bounding box center [1464, 342] width 32 height 17
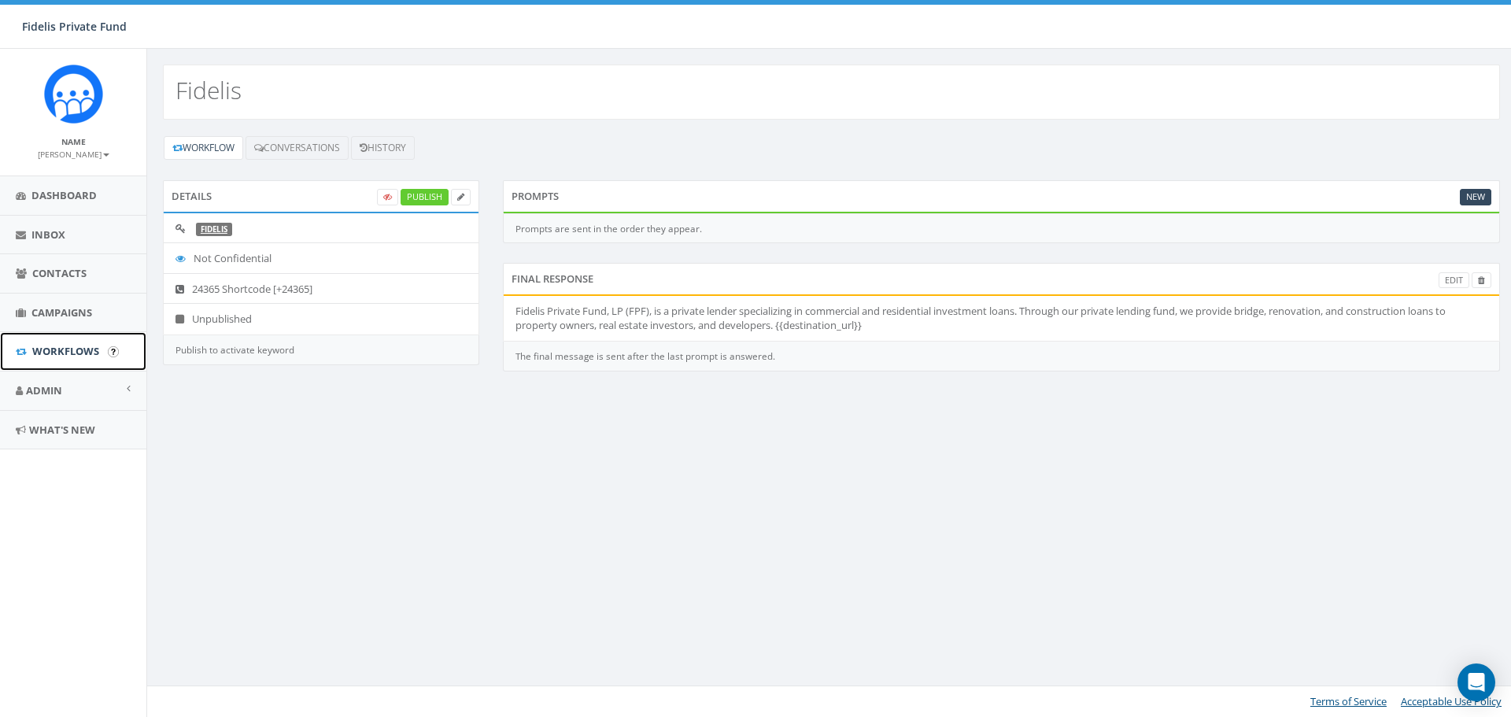
click at [60, 349] on span "Workflows" at bounding box center [65, 351] width 67 height 14
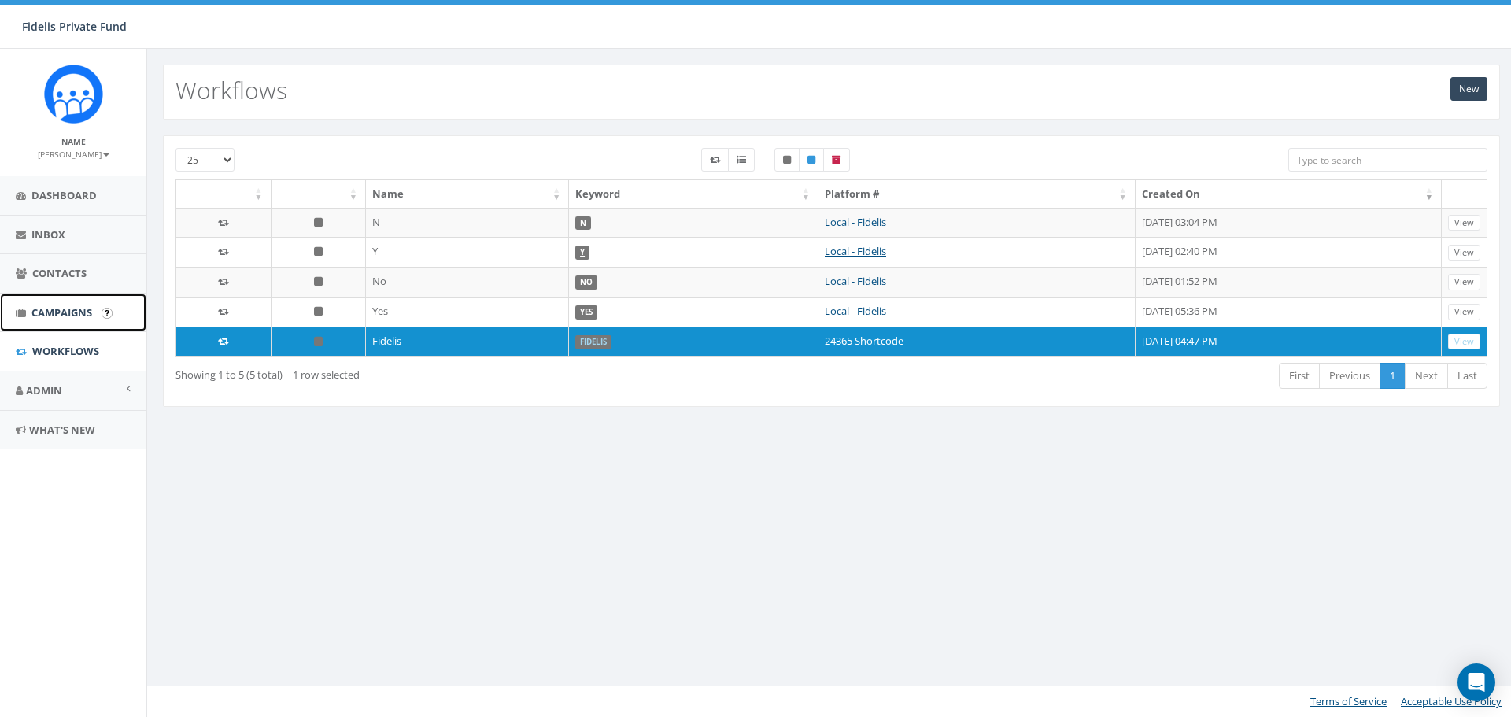
click at [60, 312] on span "Campaigns" at bounding box center [61, 312] width 61 height 14
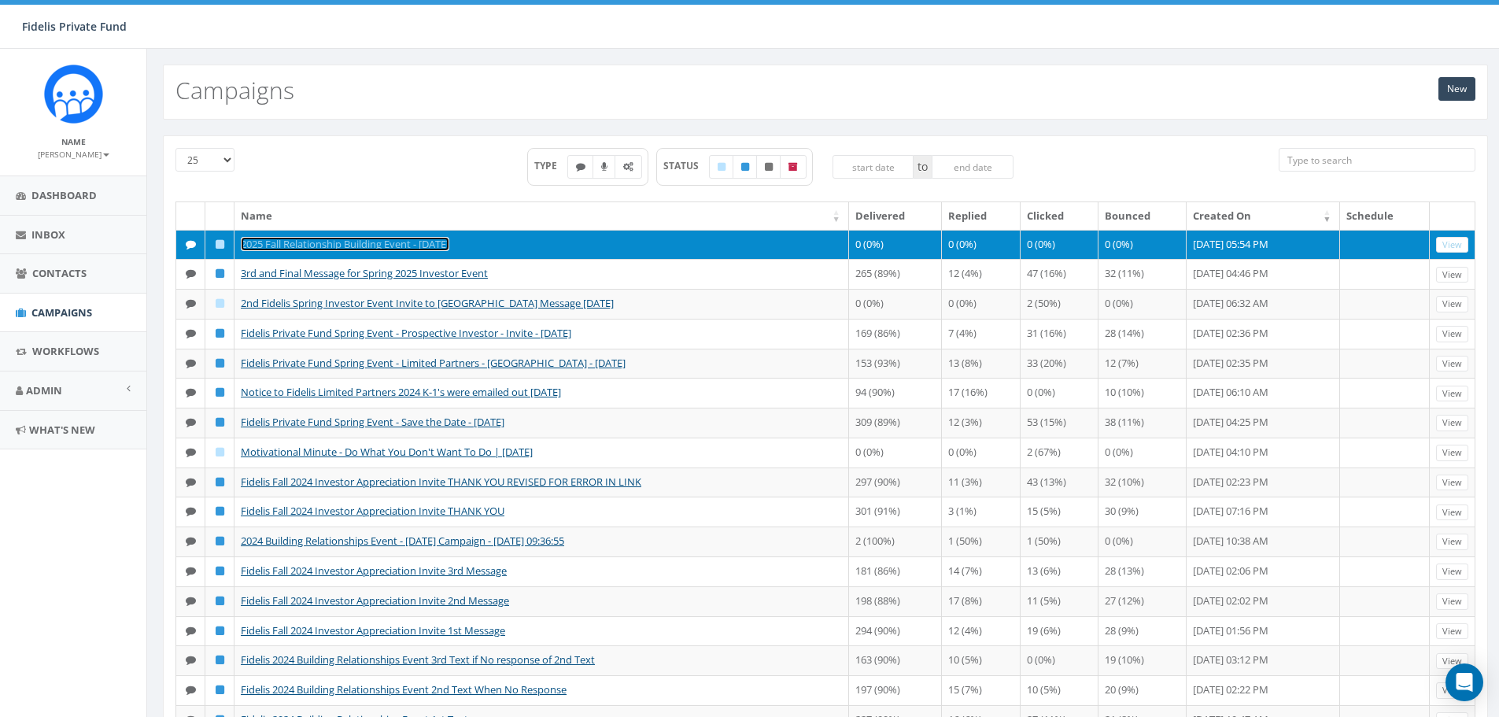
click at [446, 244] on link "2025 Fall Relationship Building Event - [DATE]" at bounding box center [345, 244] width 209 height 14
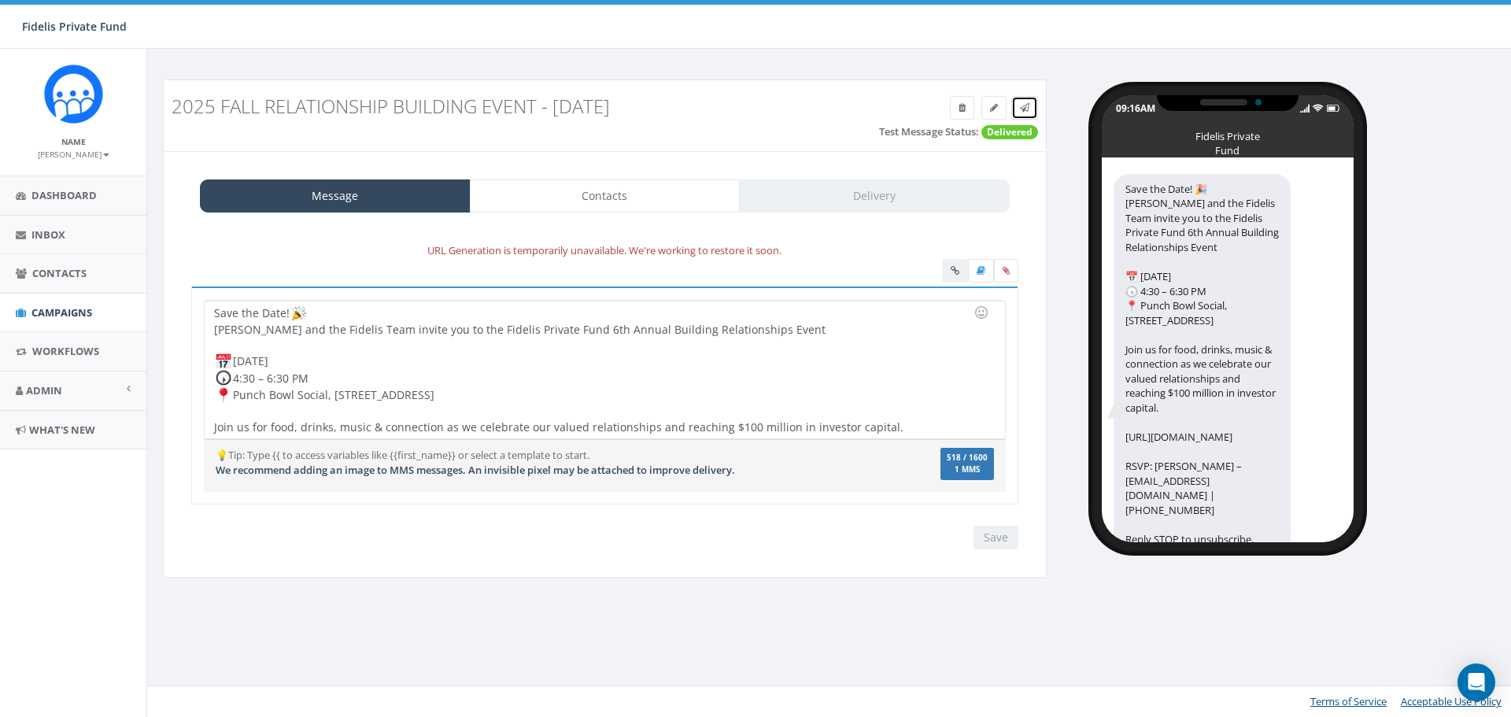
click at [1027, 108] on icon at bounding box center [1024, 107] width 9 height 9
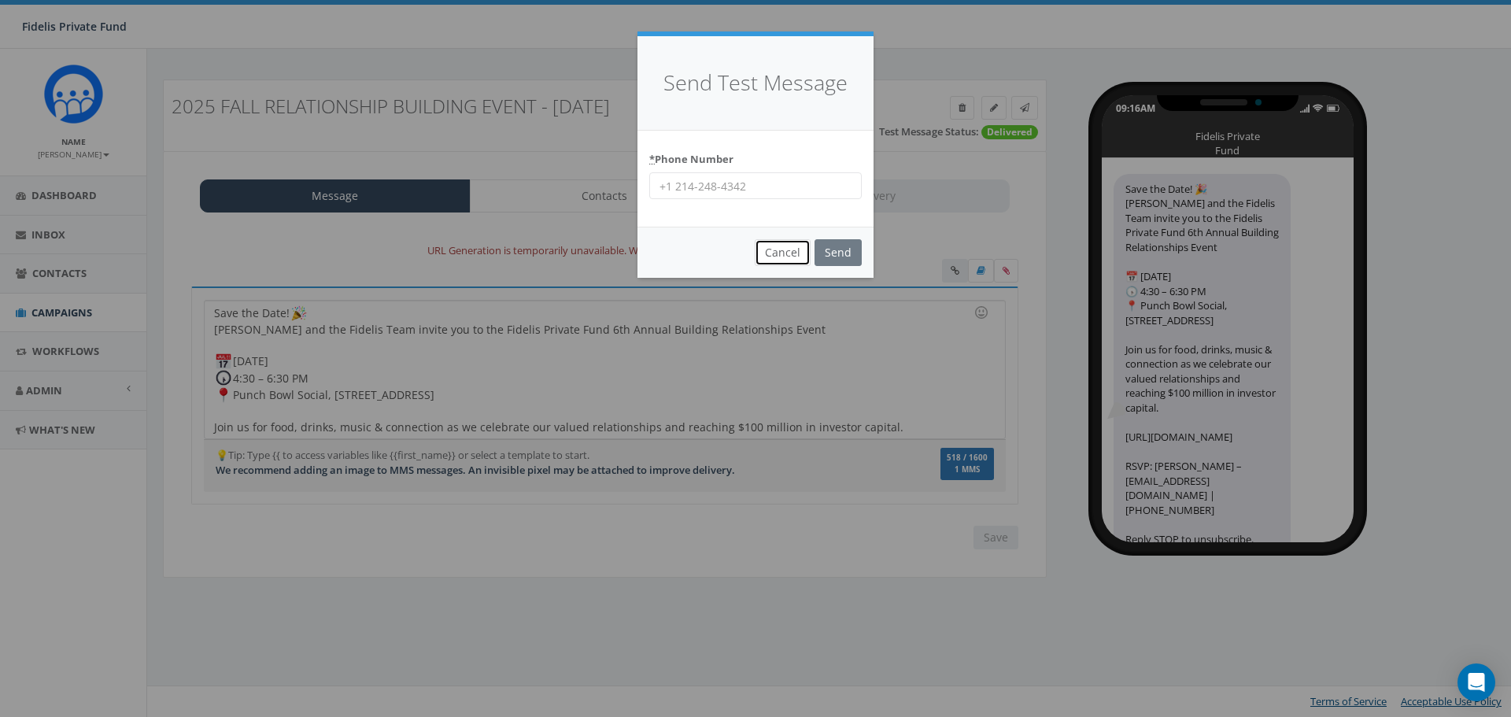
click at [783, 258] on button "Cancel" at bounding box center [783, 252] width 56 height 27
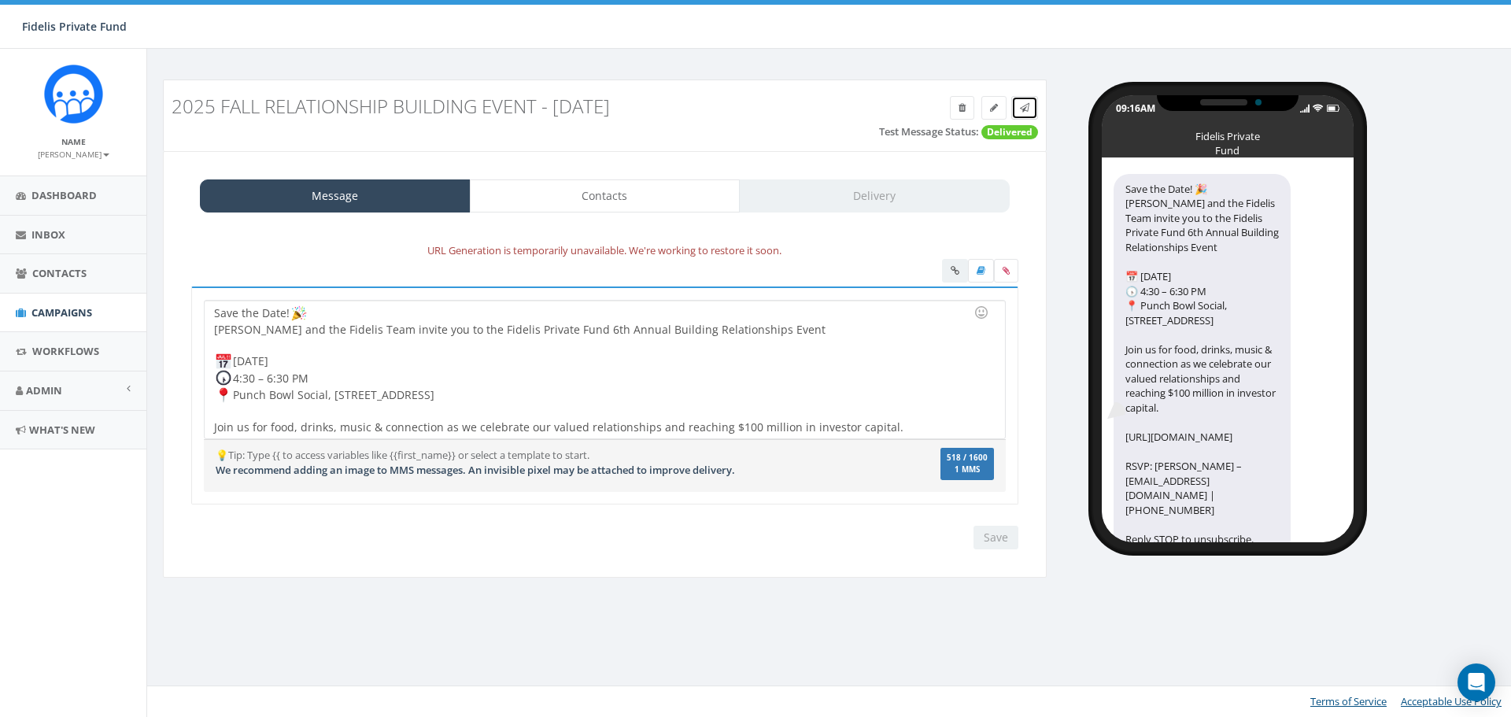
click at [1021, 112] on icon at bounding box center [1024, 107] width 9 height 9
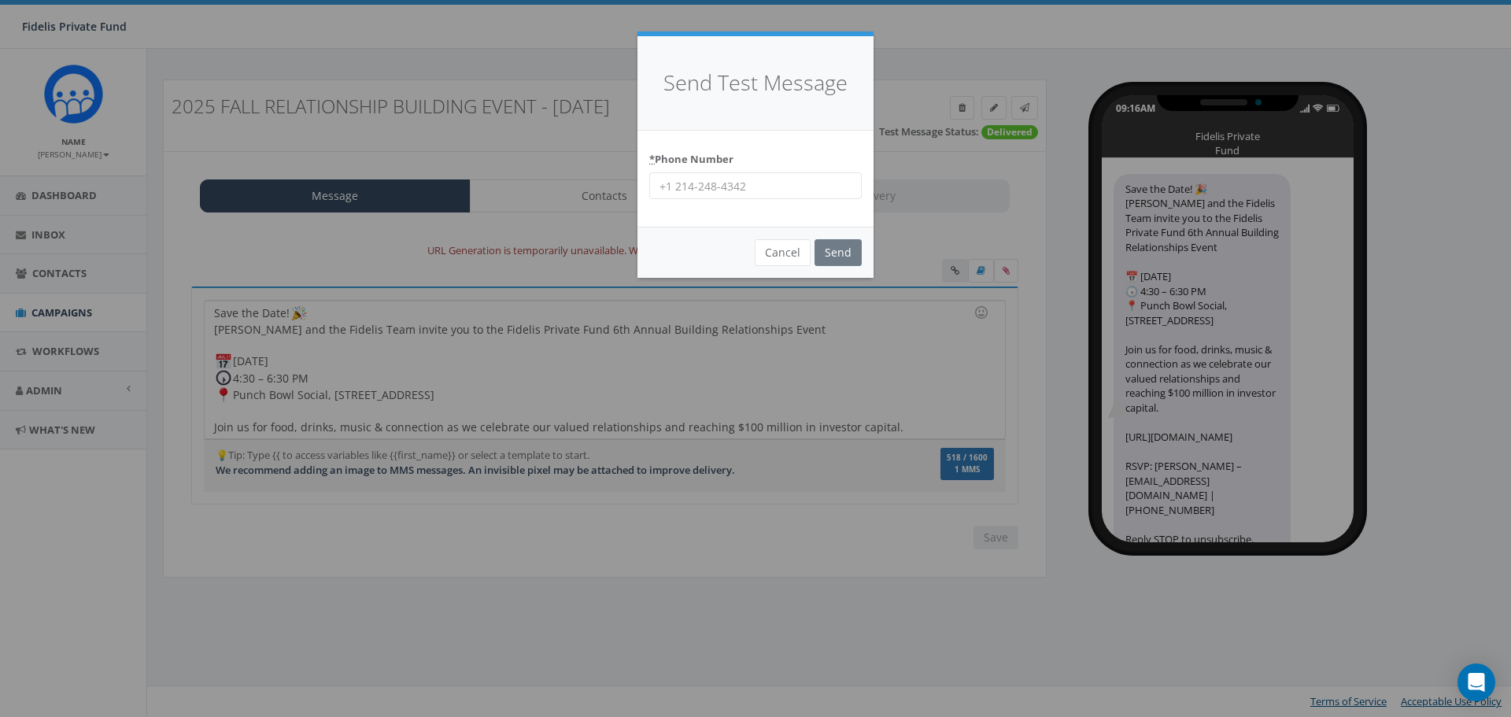
click at [733, 187] on input "* Phone Number" at bounding box center [755, 185] width 212 height 27
type input "14062538340"
click at [831, 249] on input "Send" at bounding box center [838, 252] width 47 height 27
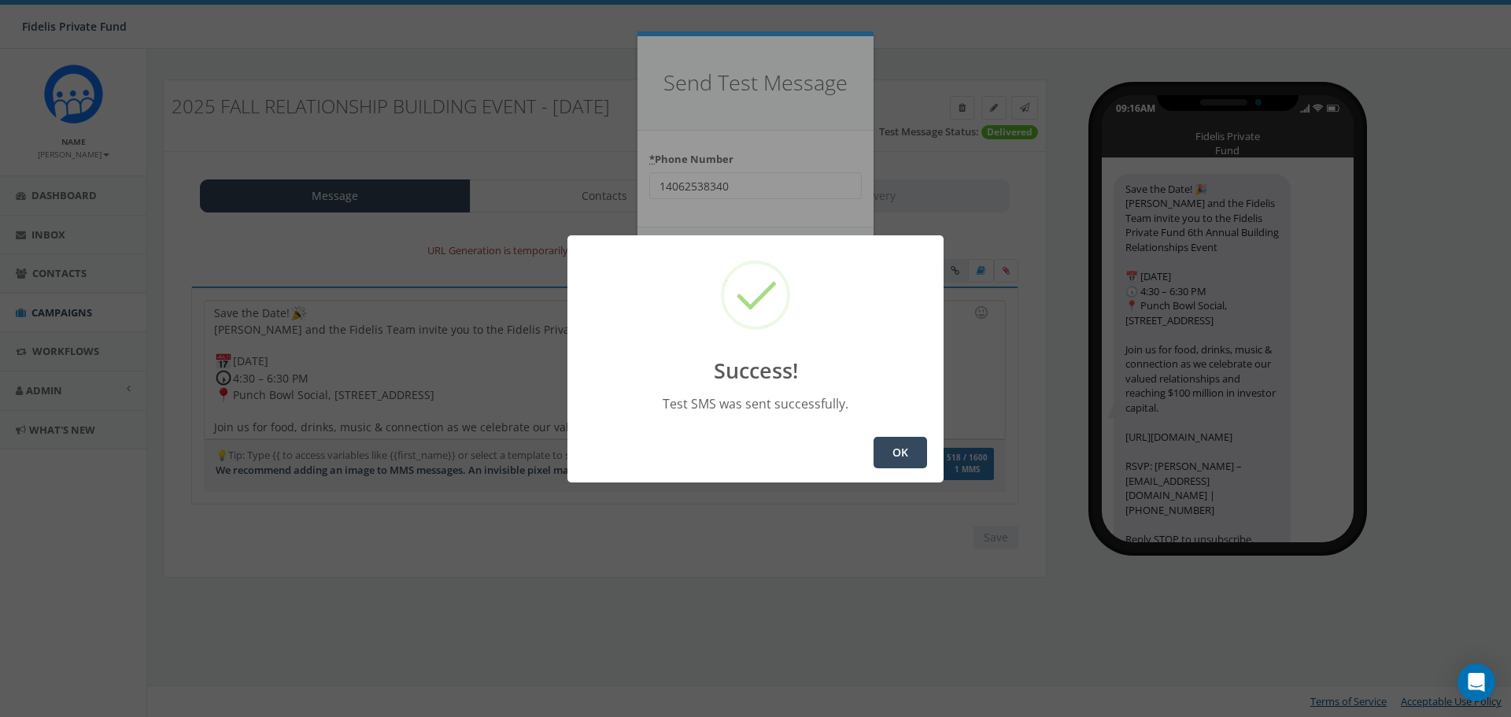
click at [905, 448] on button "OK" at bounding box center [901, 452] width 54 height 31
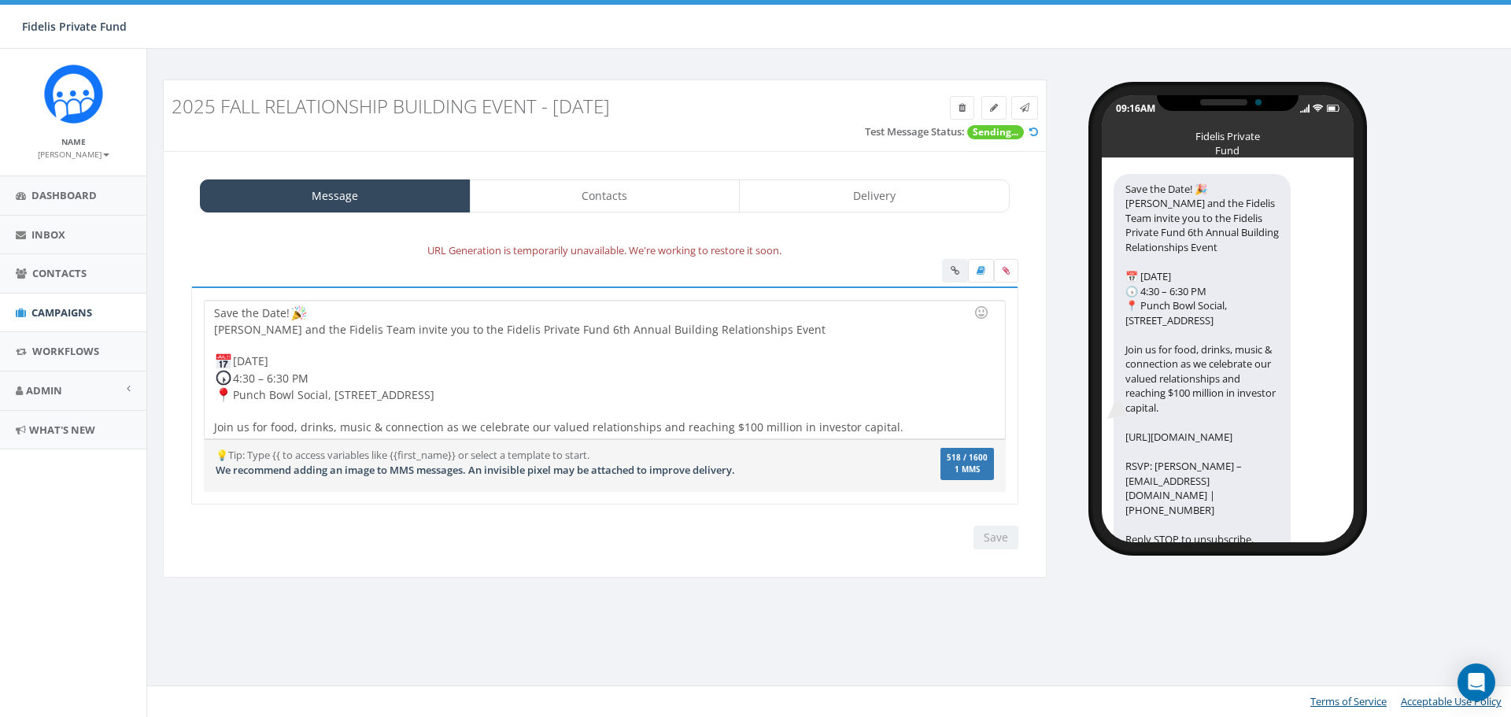
click at [1421, 98] on div "09:16AM Fidelis Private Fund Save the Date! 🎉 [PERSON_NAME] and the Fidelis Tea…" at bounding box center [1285, 310] width 453 height 463
